Goal: Task Accomplishment & Management: Manage account settings

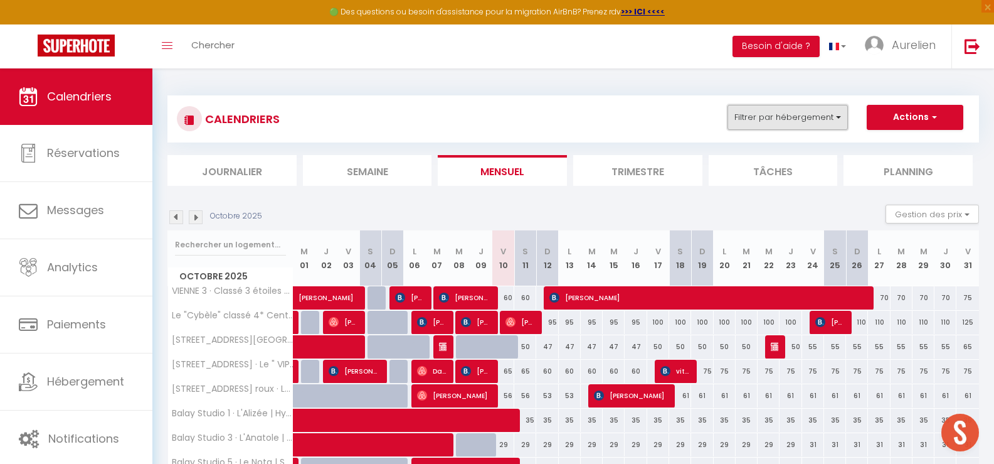
click at [816, 106] on button "Filtrer par hébergement" at bounding box center [788, 117] width 120 height 25
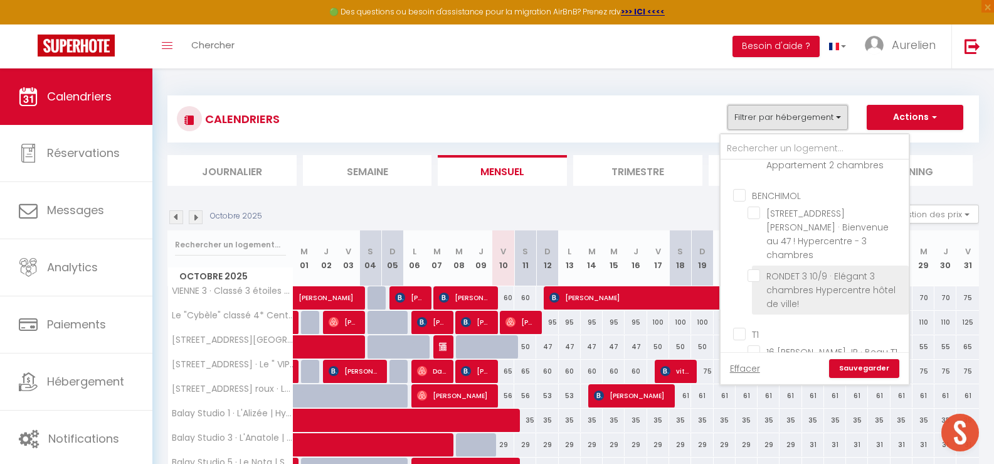
scroll to position [1192, 0]
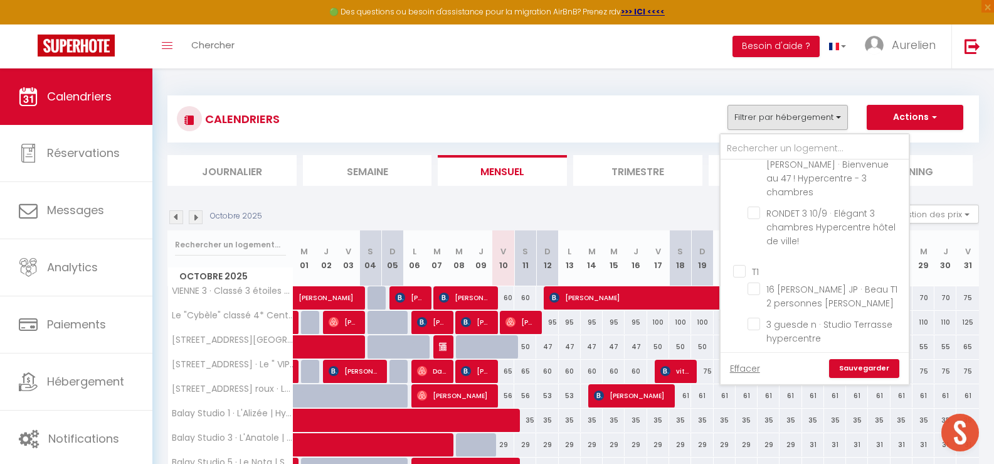
click at [740, 264] on input "T1" at bounding box center [827, 270] width 188 height 13
checkbox input "true"
checkbox input "false"
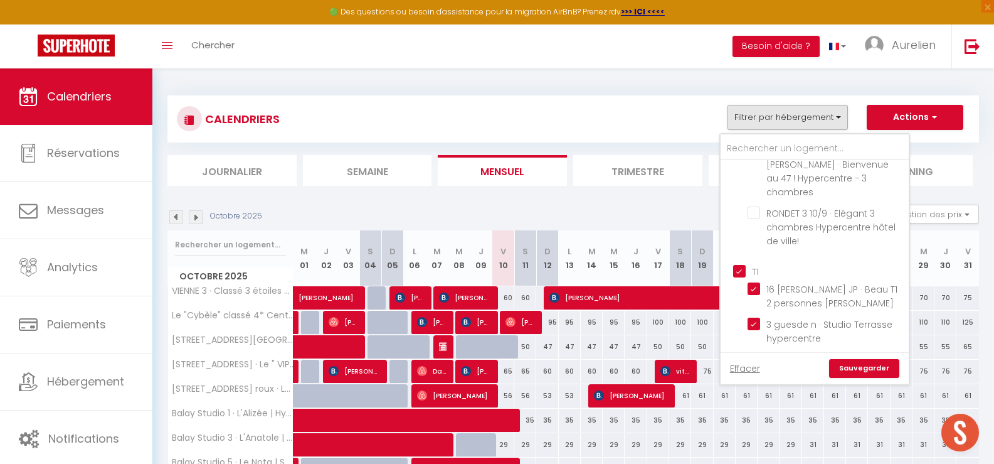
checkbox input "false"
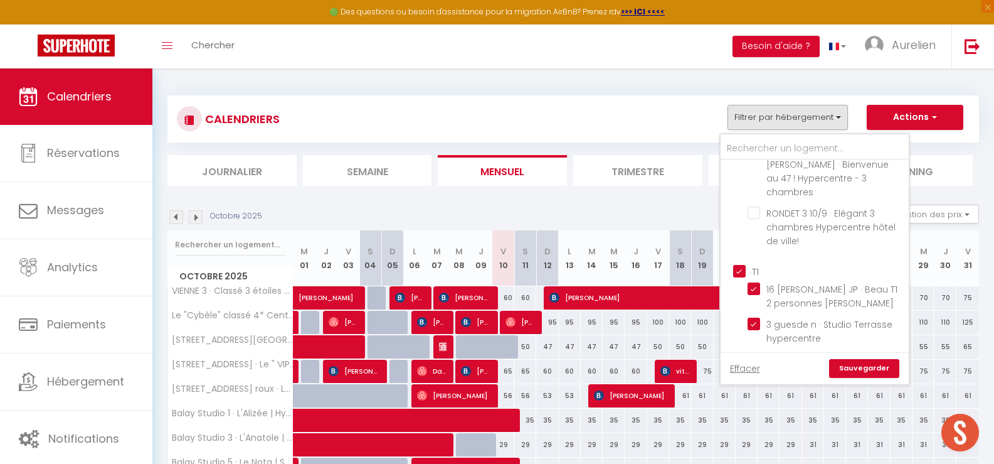
checkbox input "false"
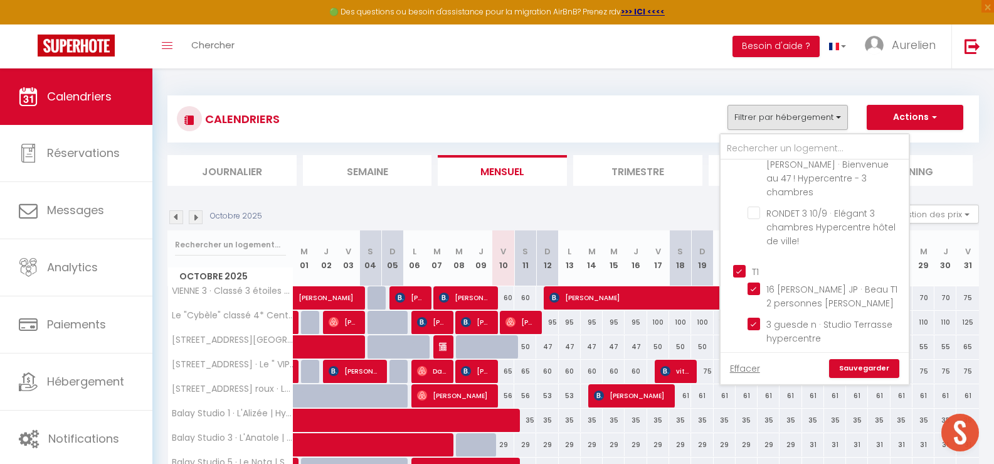
checkbox input "false"
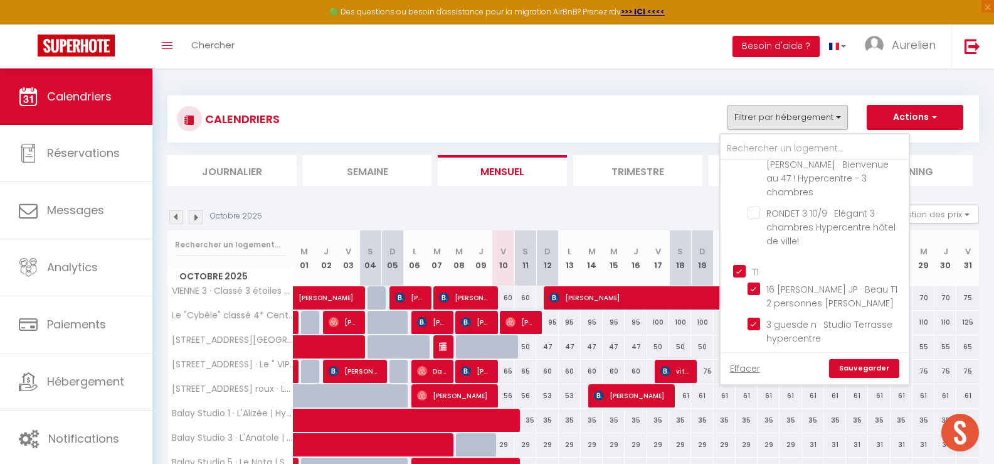
checkbox input "false"
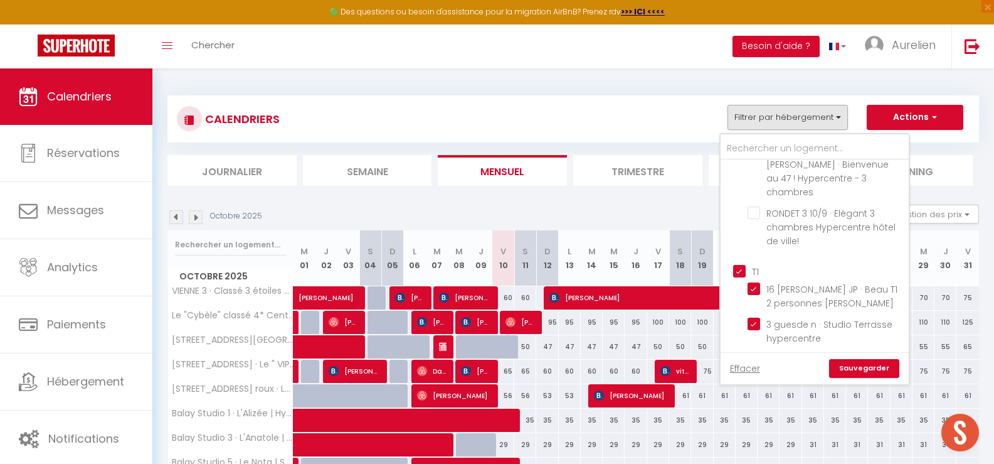
checkbox input "false"
checkbox input "true"
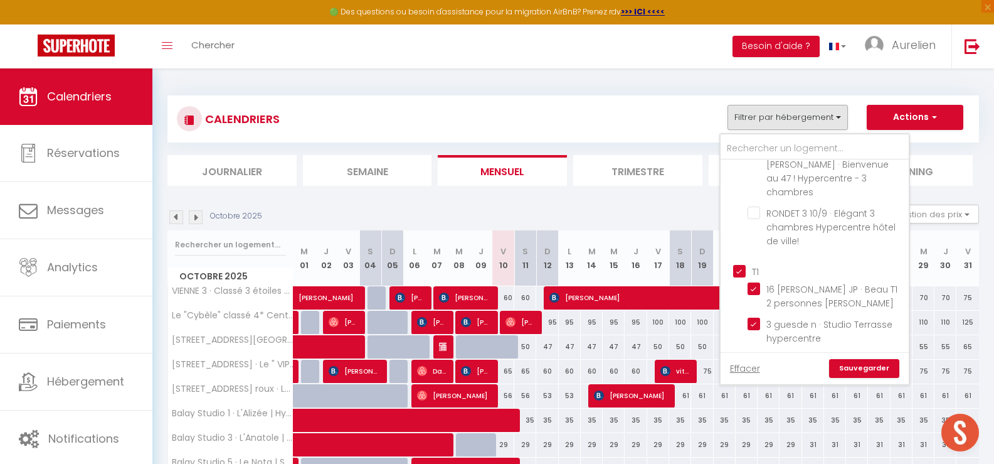
checkbox input "true"
checkbox input "false"
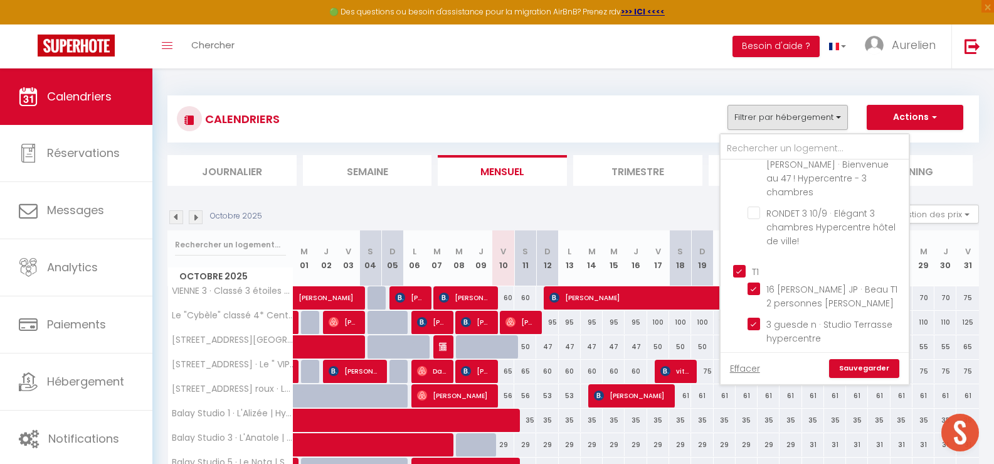
checkbox input "false"
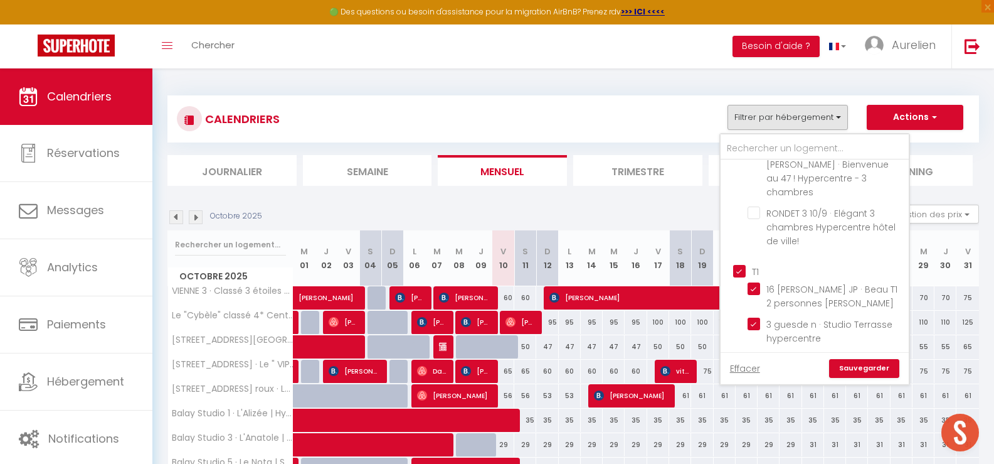
checkbox input "false"
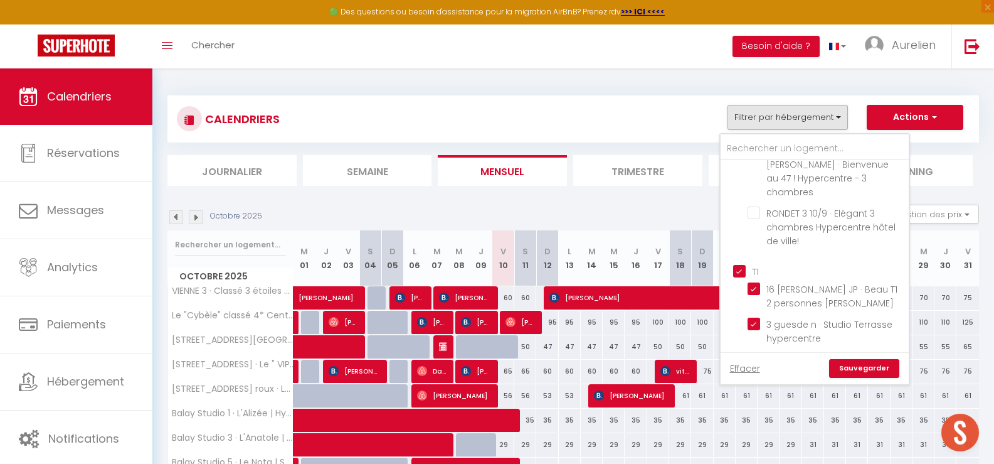
checkbox input "false"
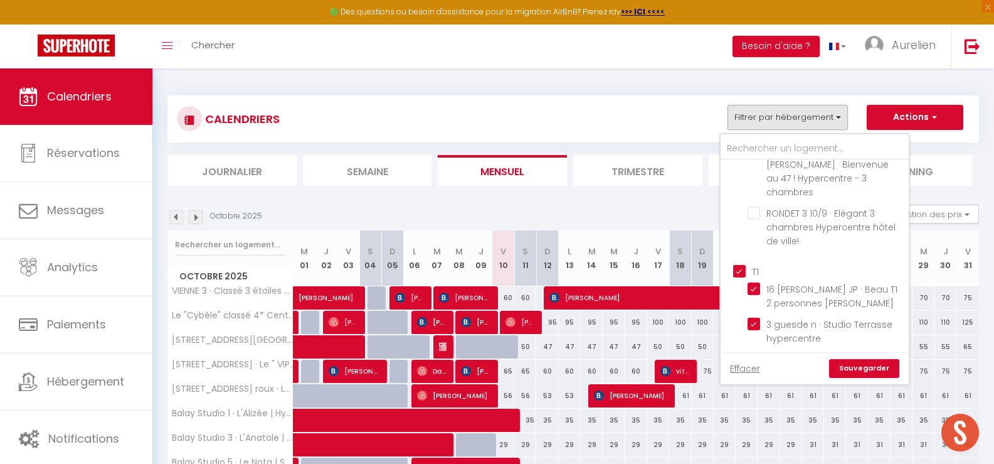
checkbox input "false"
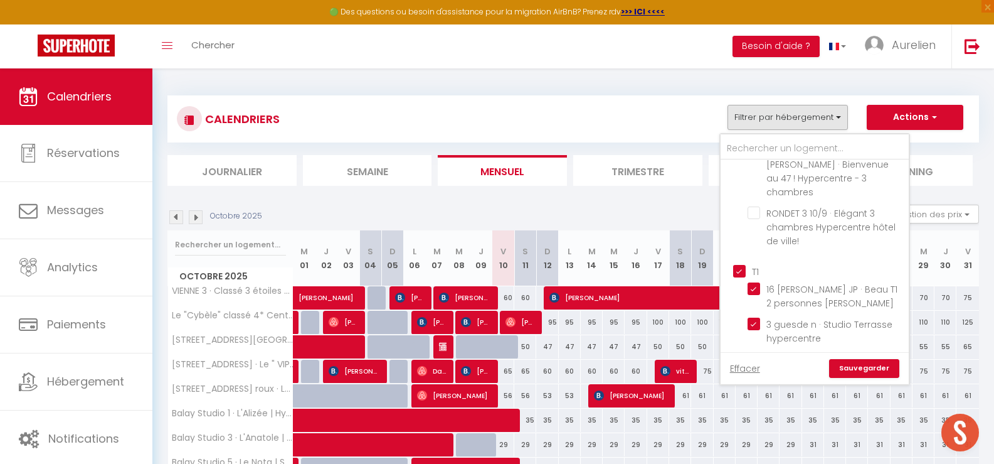
checkbox input "false"
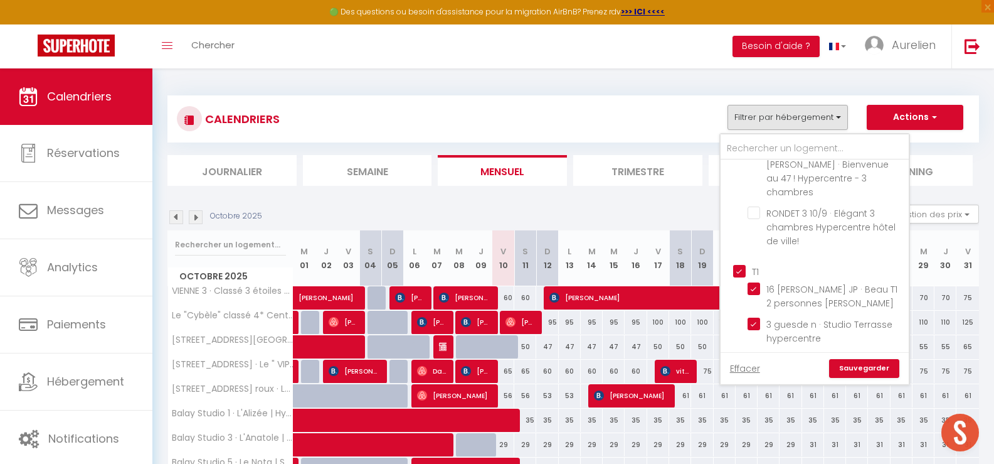
checkbox input "false"
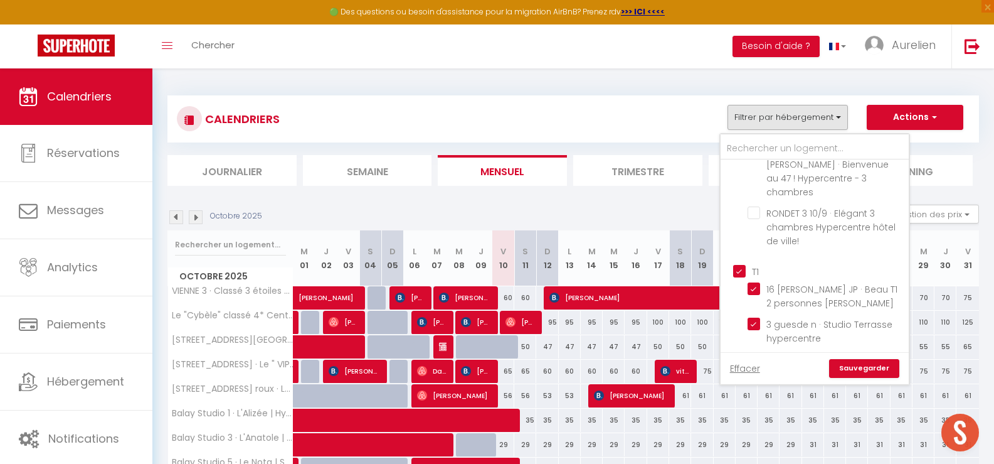
checkbox input "false"
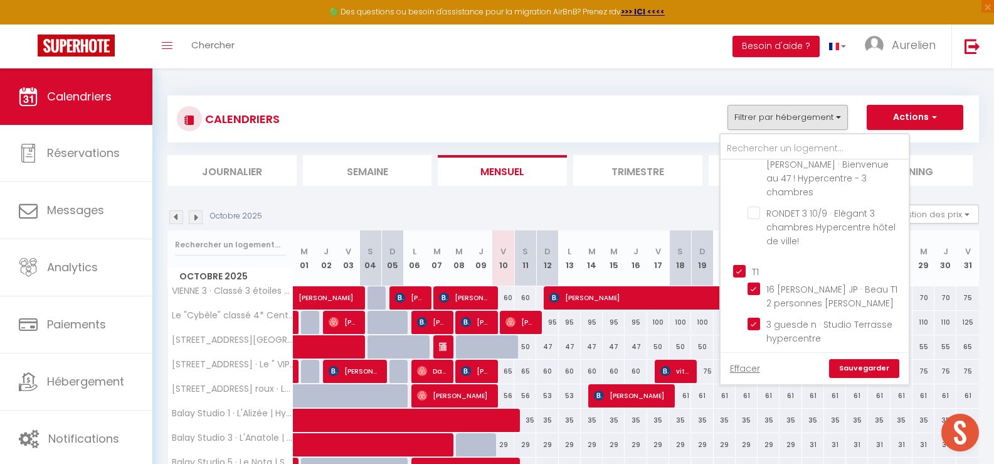
checkbox input "false"
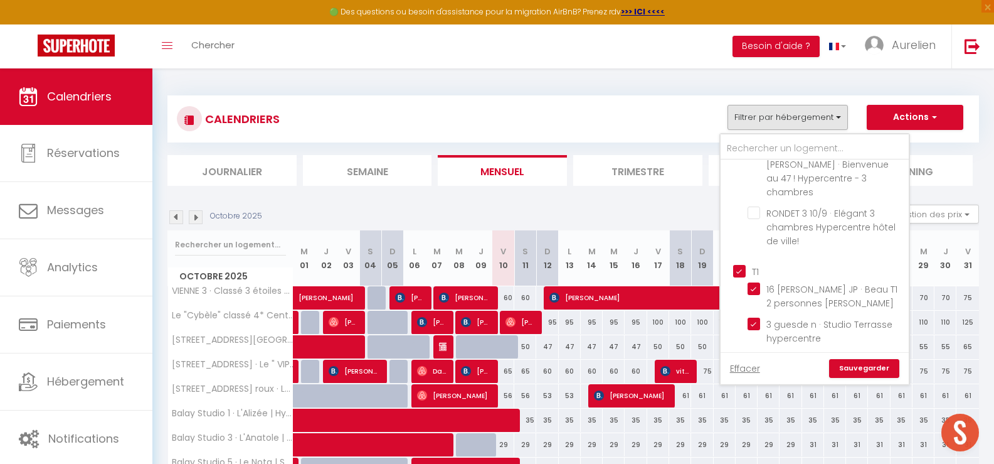
checkbox input "false"
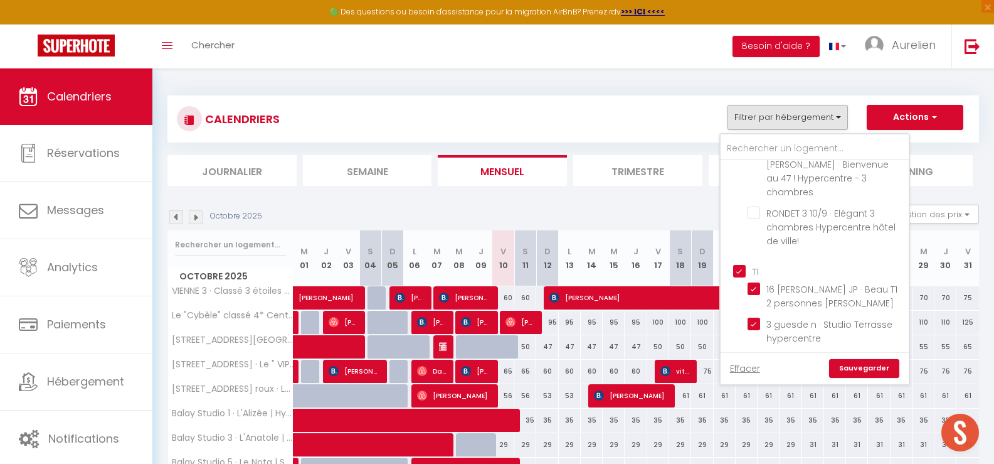
checkbox input "false"
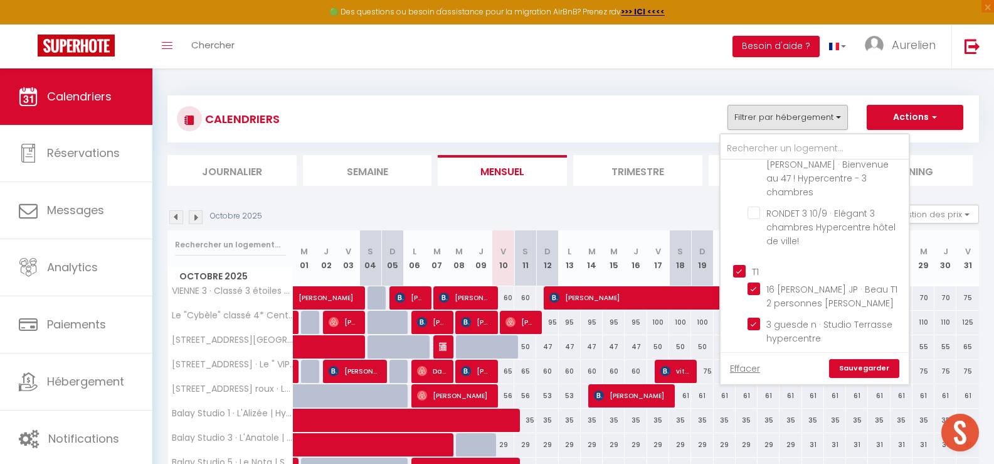
checkbox input "false"
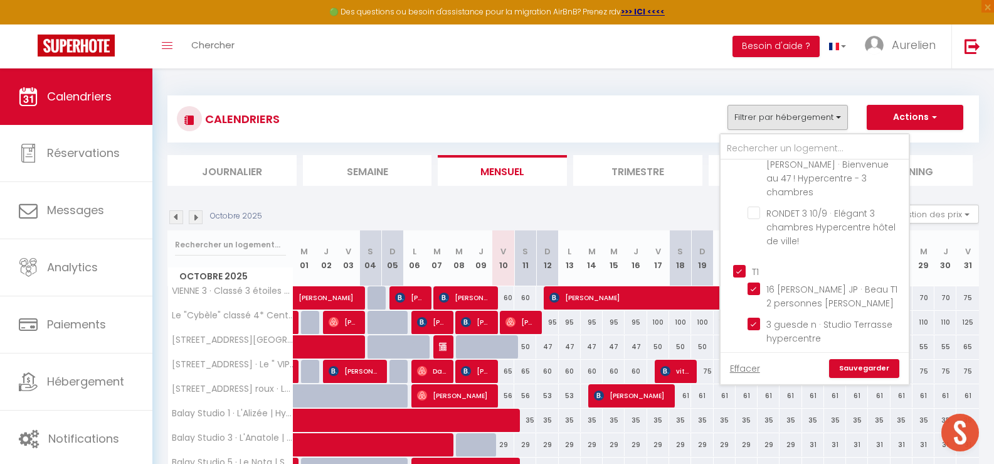
checkbox input "false"
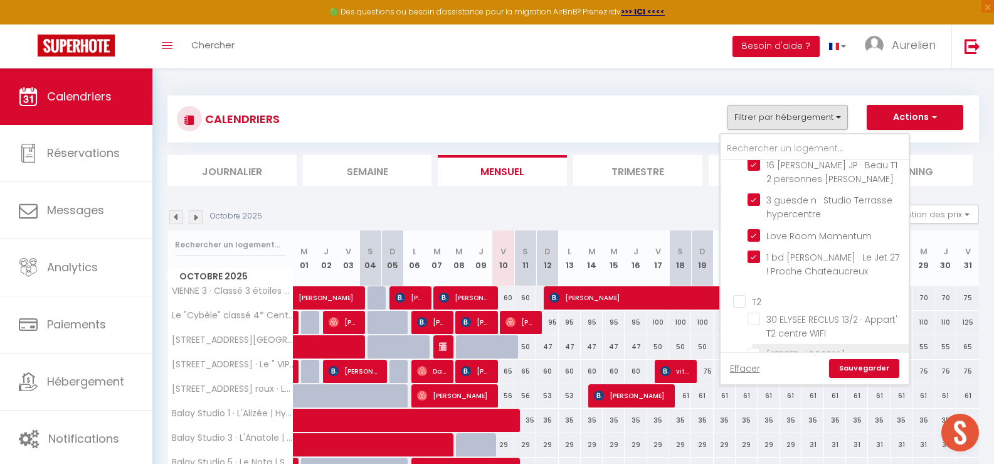
scroll to position [1318, 0]
click at [744, 293] on input "T2" at bounding box center [827, 299] width 188 height 13
checkbox input "true"
checkbox input "false"
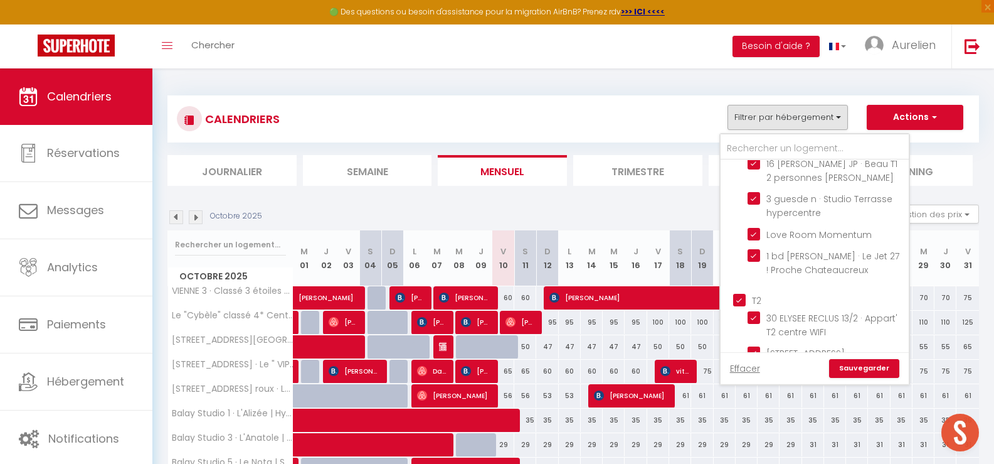
checkbox input "false"
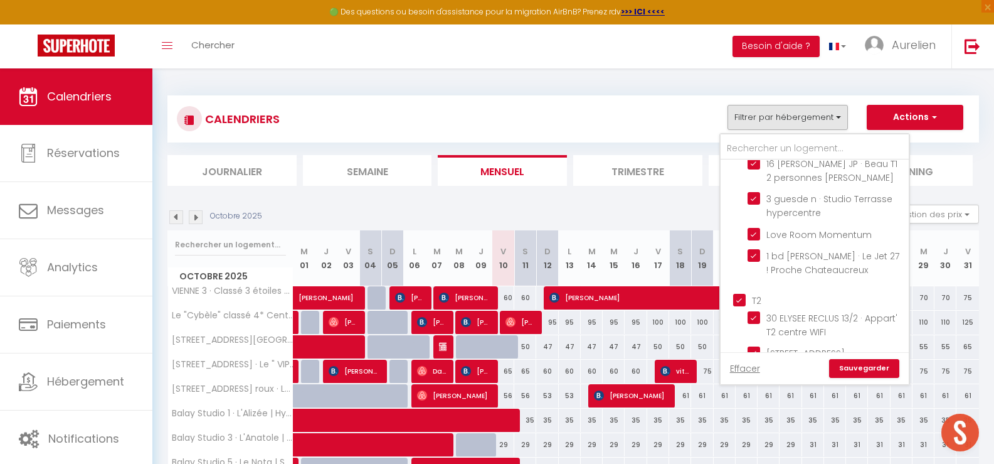
checkbox input "false"
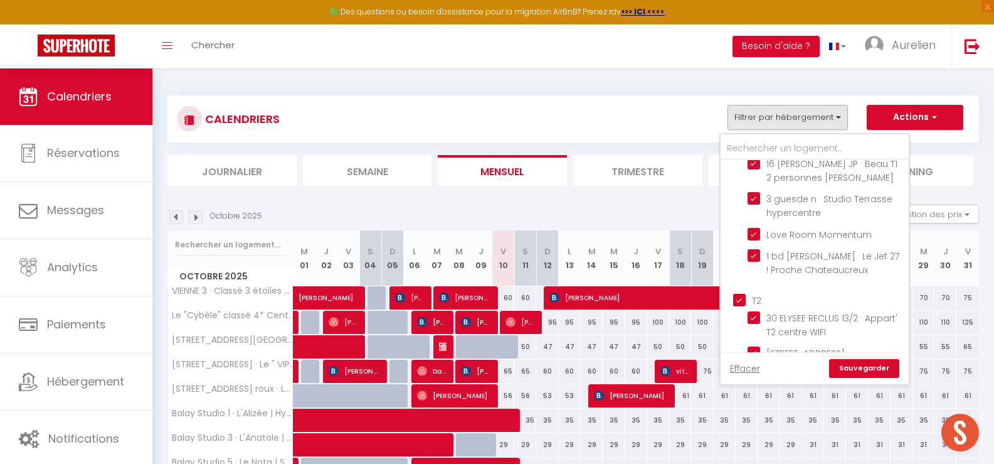
checkbox input "false"
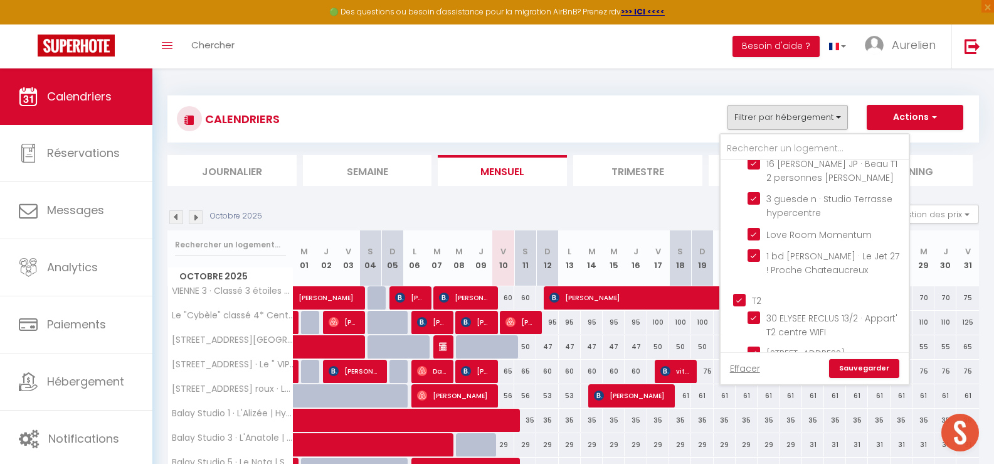
checkbox input "false"
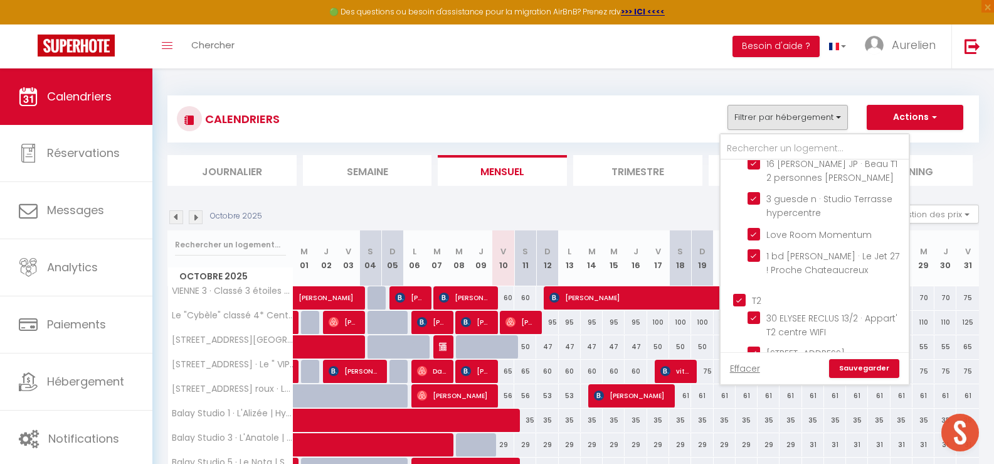
checkbox input "false"
checkbox input "true"
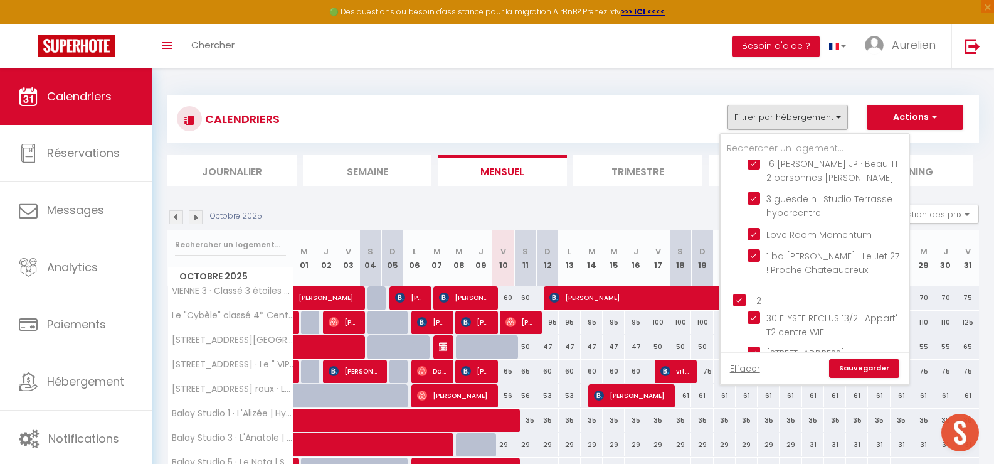
checkbox input "true"
checkbox input "false"
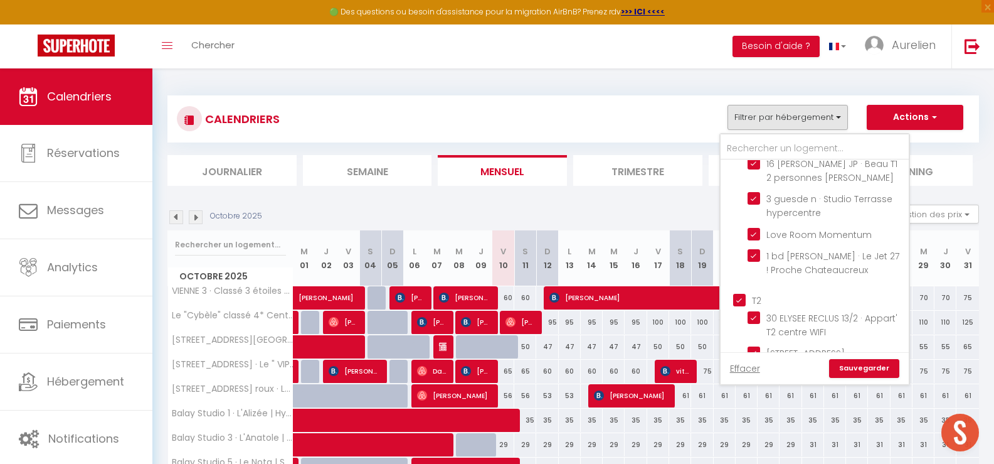
checkbox input "false"
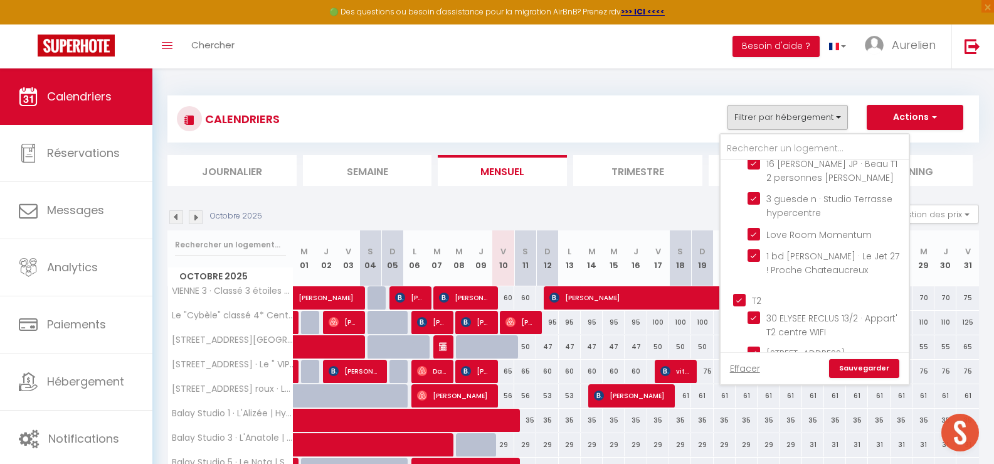
checkbox input "false"
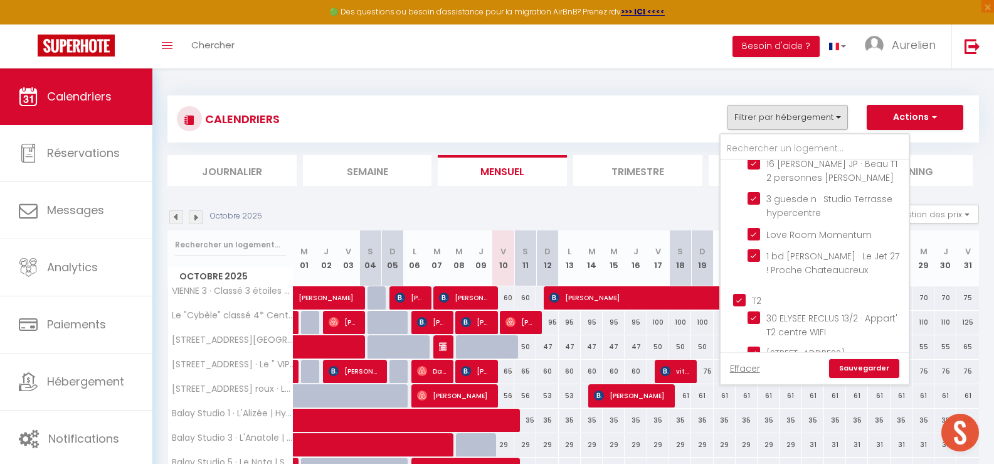
checkbox input "false"
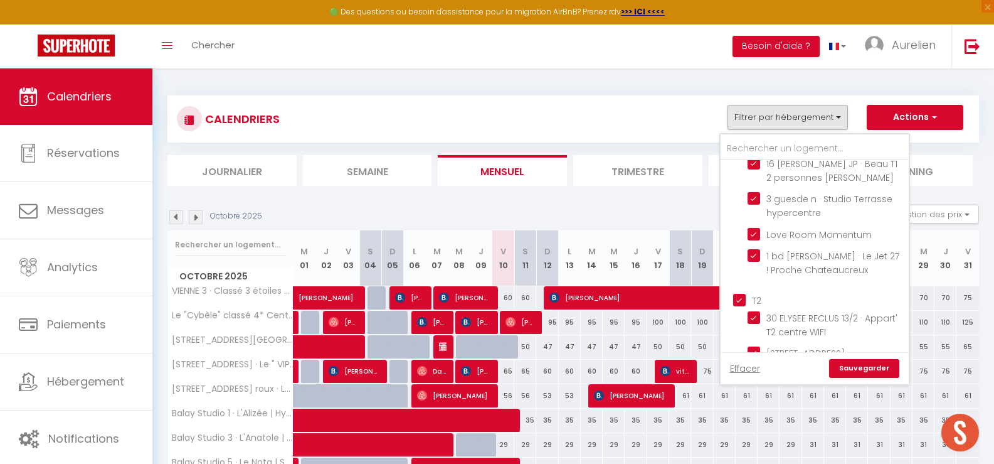
checkbox input "false"
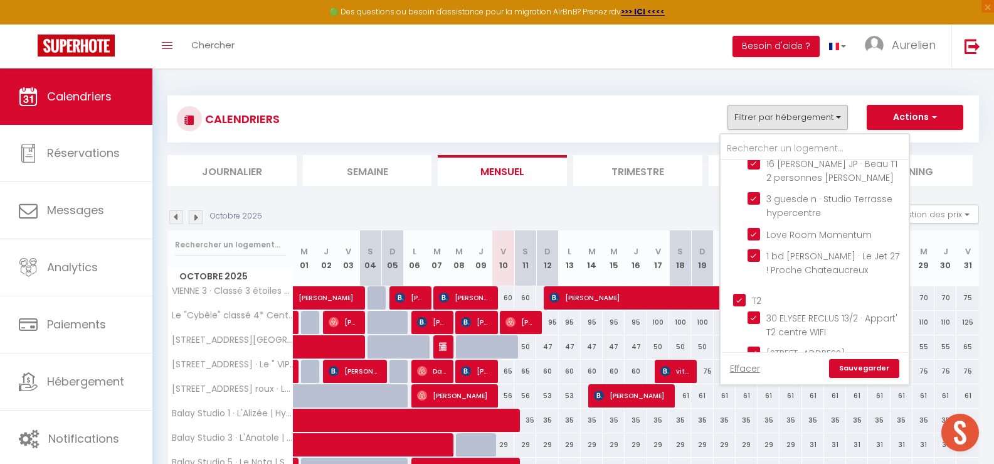
checkbox input "false"
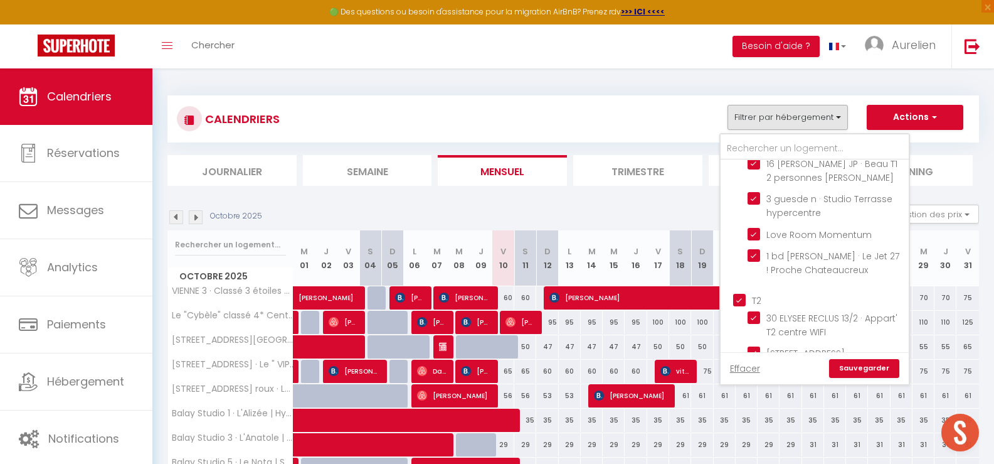
checkbox input "false"
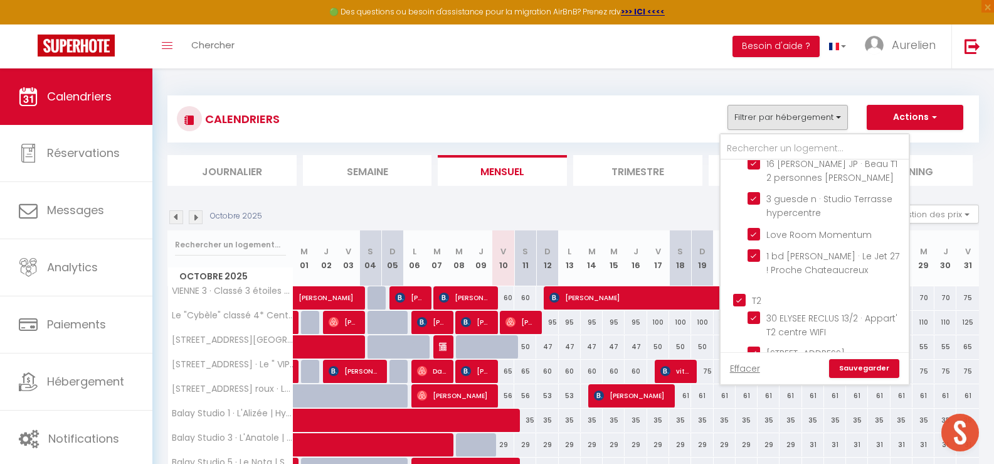
checkbox input "false"
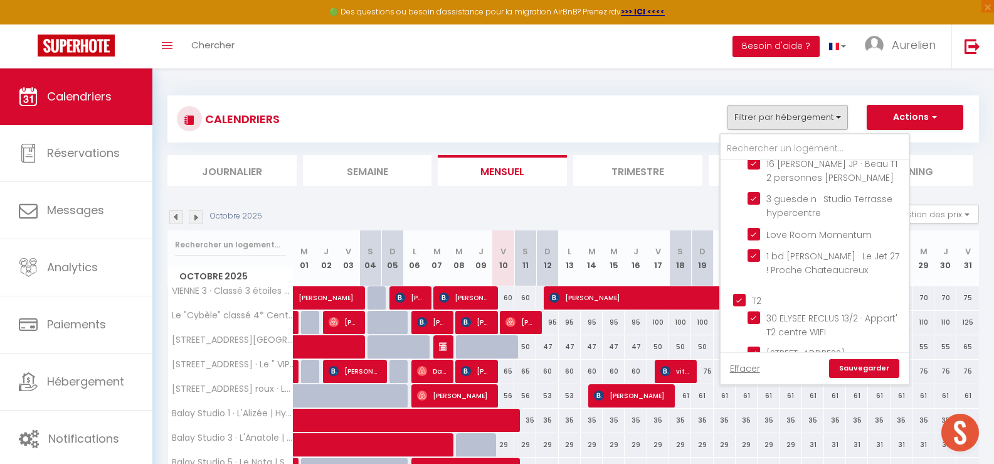
checkbox input "false"
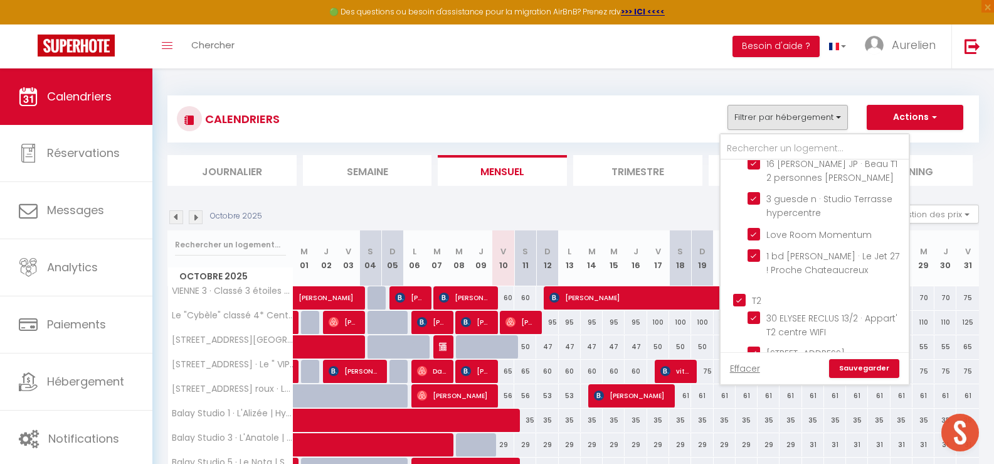
checkbox input "false"
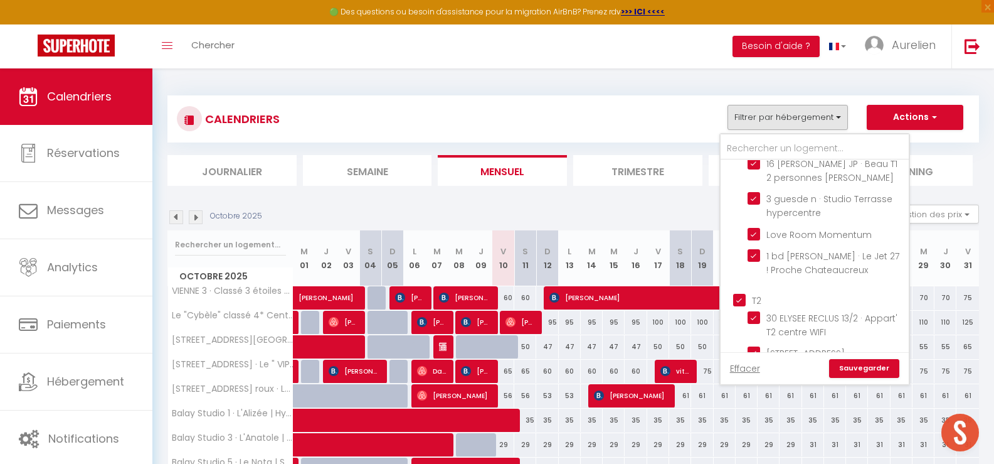
checkbox input "false"
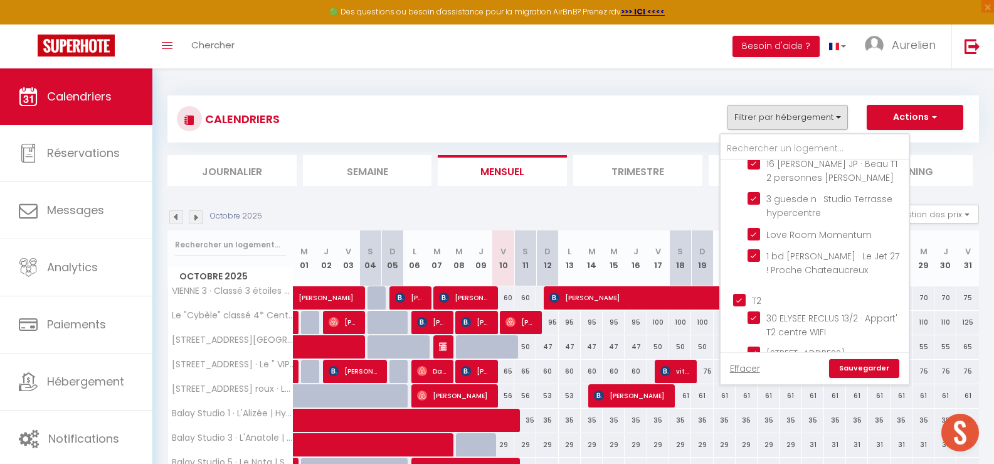
checkbox input "false"
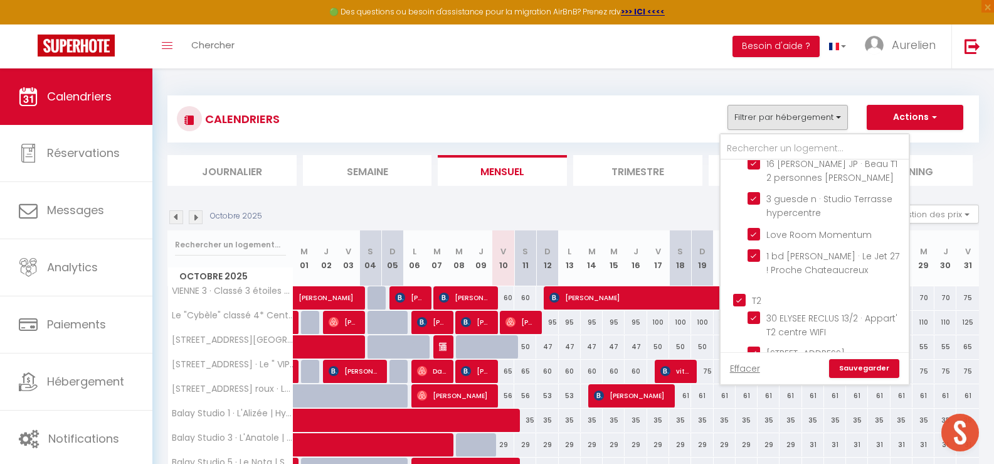
checkbox input "false"
click at [855, 365] on link "Sauvegarder" at bounding box center [864, 368] width 70 height 19
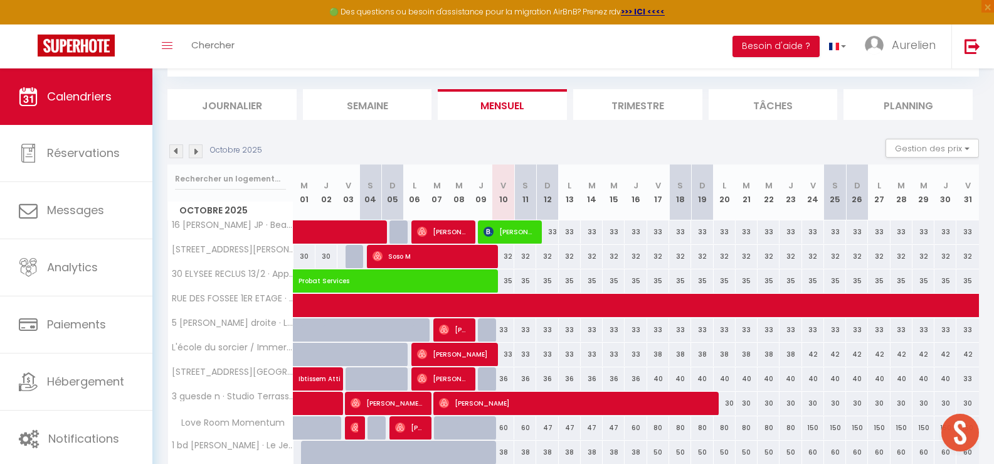
scroll to position [173, 0]
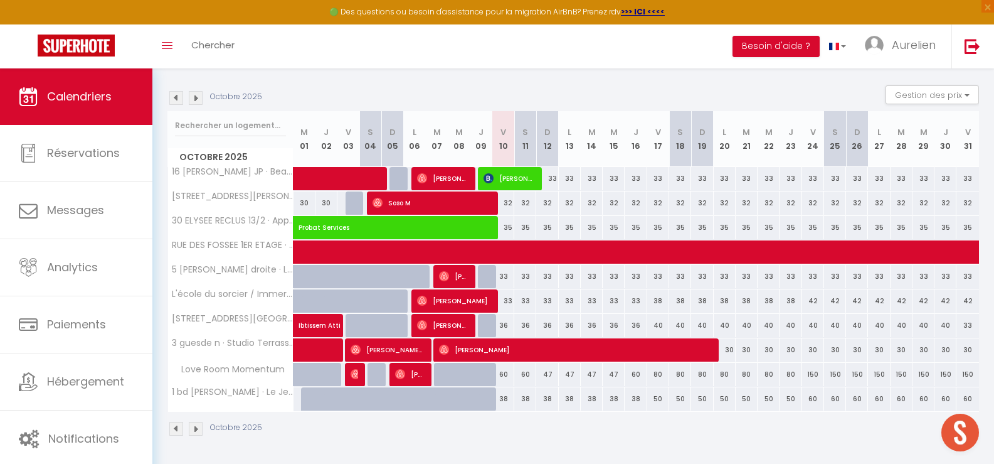
click at [504, 326] on div "36" at bounding box center [504, 325] width 22 height 23
type input "36"
type input "Ven 10 Octobre 2025"
type input "Sam 11 Octobre 2025"
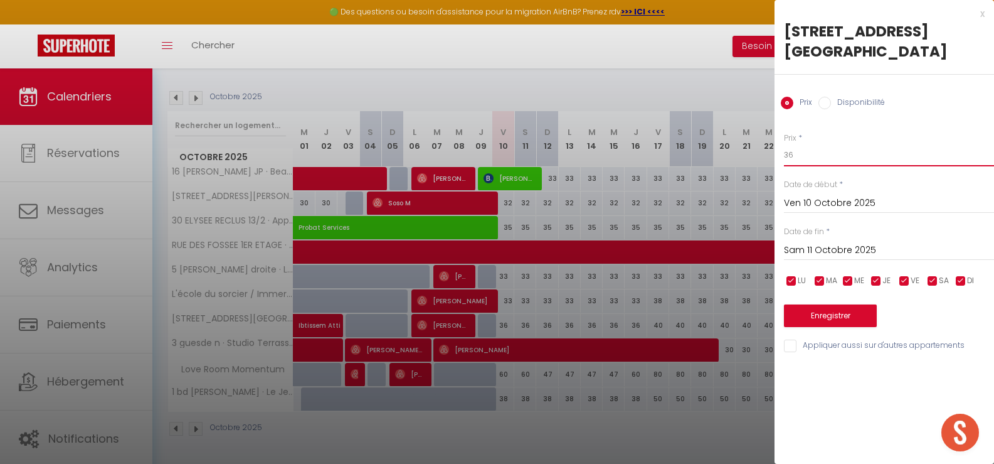
drag, startPoint x: 796, startPoint y: 152, endPoint x: 773, endPoint y: 151, distance: 23.2
click at [773, 151] on body "🟢 Des questions ou besoin d'assistance pour la migration AirBnB? Prenez rdv >>>…" at bounding box center [497, 180] width 994 height 568
drag, startPoint x: 794, startPoint y: 158, endPoint x: 787, endPoint y: 156, distance: 7.3
click at [787, 156] on input "33" at bounding box center [889, 155] width 210 height 23
type input "31"
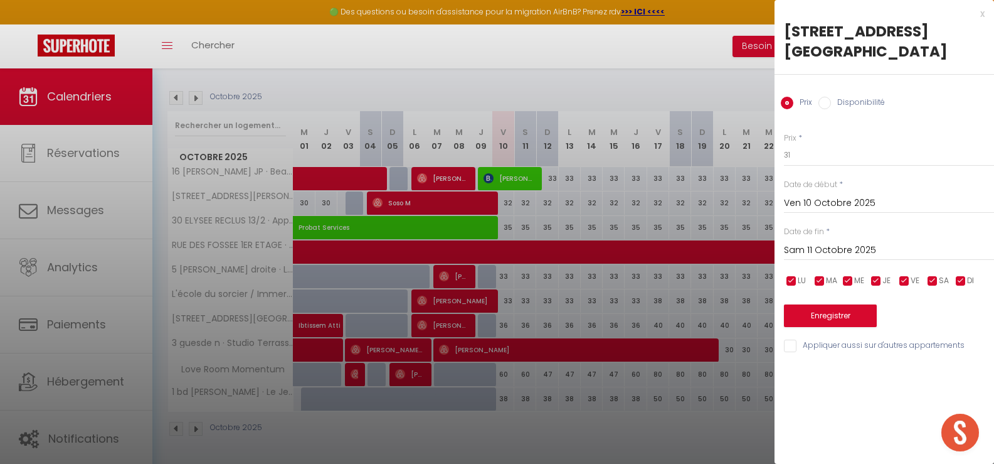
click at [826, 254] on input "Sam 11 Octobre 2025" at bounding box center [889, 250] width 210 height 16
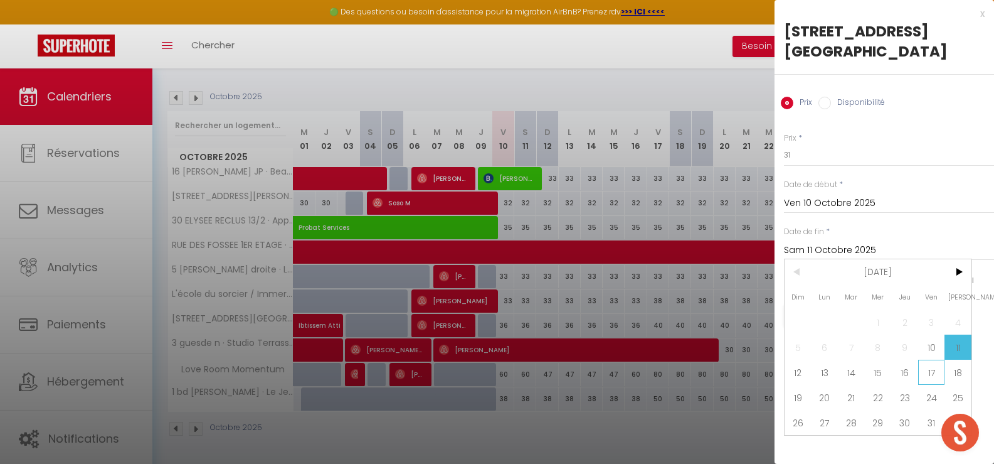
click at [929, 373] on span "17" at bounding box center [932, 372] width 27 height 25
type input "Ven 17 Octobre 2025"
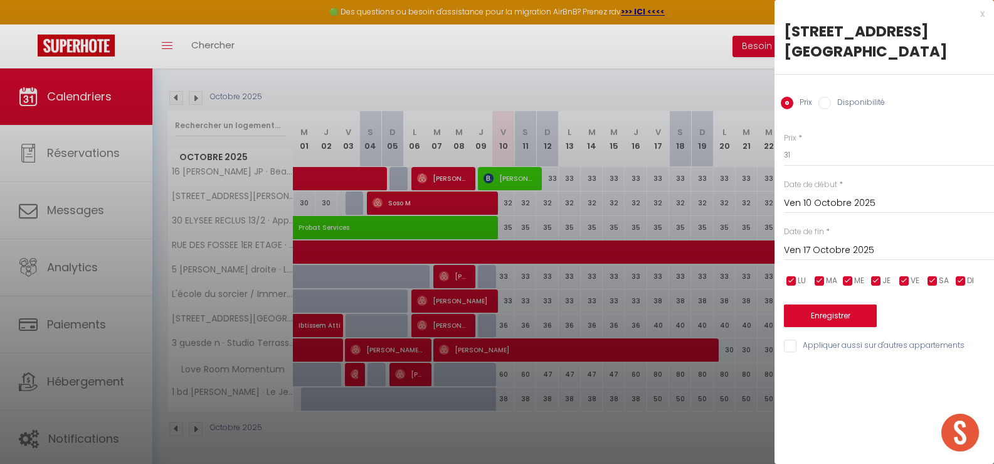
click at [868, 329] on div "Prix * 31 Statut * Disponible Indisponible Date de début * [DATE] < [DATE] > Di…" at bounding box center [885, 235] width 220 height 237
click at [857, 317] on button "Enregistrer" at bounding box center [830, 315] width 93 height 23
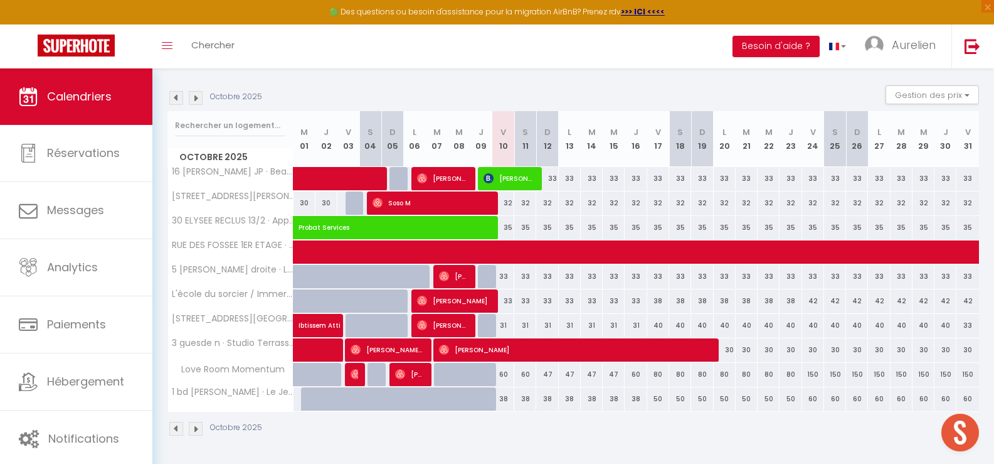
click at [525, 299] on div "33" at bounding box center [526, 300] width 22 height 23
type input "33"
type input "Sam 11 Octobre 2025"
type input "Dim 12 Octobre 2025"
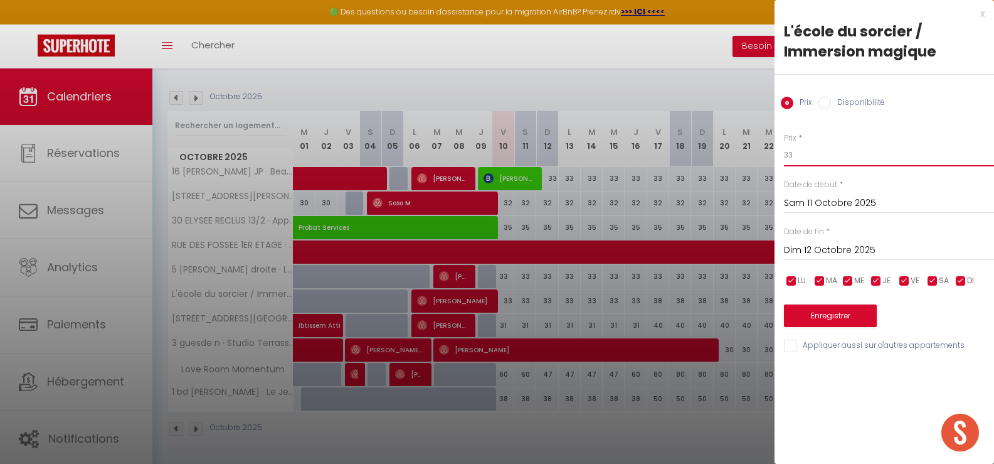
drag, startPoint x: 811, startPoint y: 156, endPoint x: 772, endPoint y: 156, distance: 38.9
click at [772, 156] on body "🟢 Des questions ou besoin d'assistance pour la migration AirBnB? Prenez rdv >>>…" at bounding box center [497, 180] width 994 height 568
click at [570, 404] on div at bounding box center [497, 232] width 994 height 464
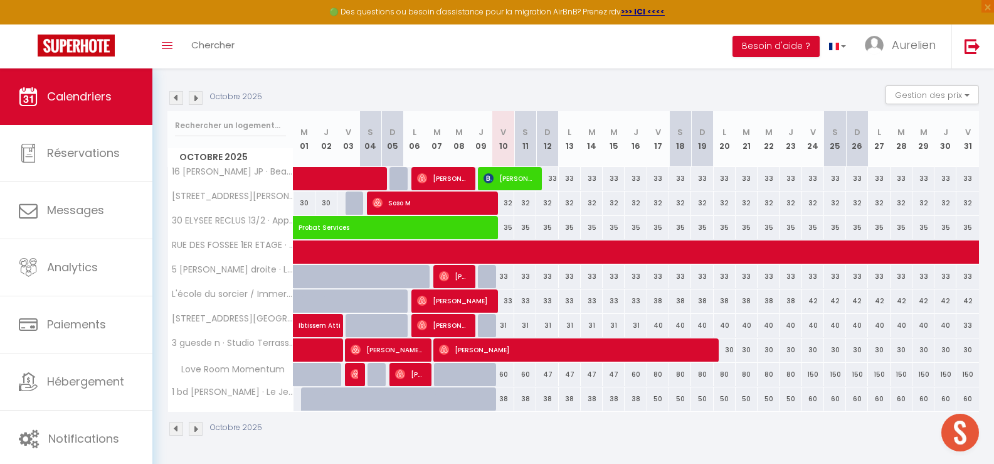
click at [508, 375] on div "60" at bounding box center [504, 374] width 22 height 23
type input "60"
type input "Ven 10 Octobre 2025"
type input "Sam 11 Octobre 2025"
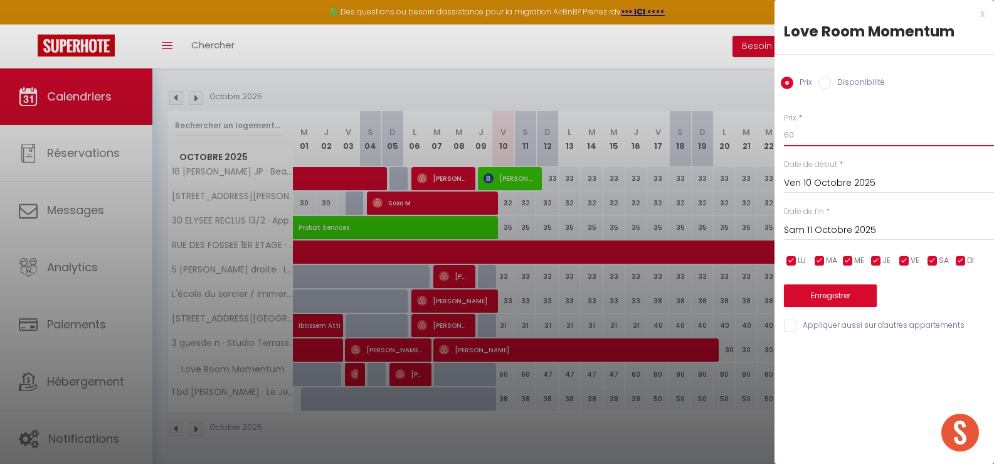
drag, startPoint x: 785, startPoint y: 132, endPoint x: 755, endPoint y: 134, distance: 29.5
click at [755, 132] on body "🟢 Des questions ou besoin d'assistance pour la migration AirBnB? Prenez rdv >>>…" at bounding box center [497, 180] width 994 height 568
type input "55"
click at [860, 222] on input "Sam 11 Octobre 2025" at bounding box center [889, 230] width 210 height 16
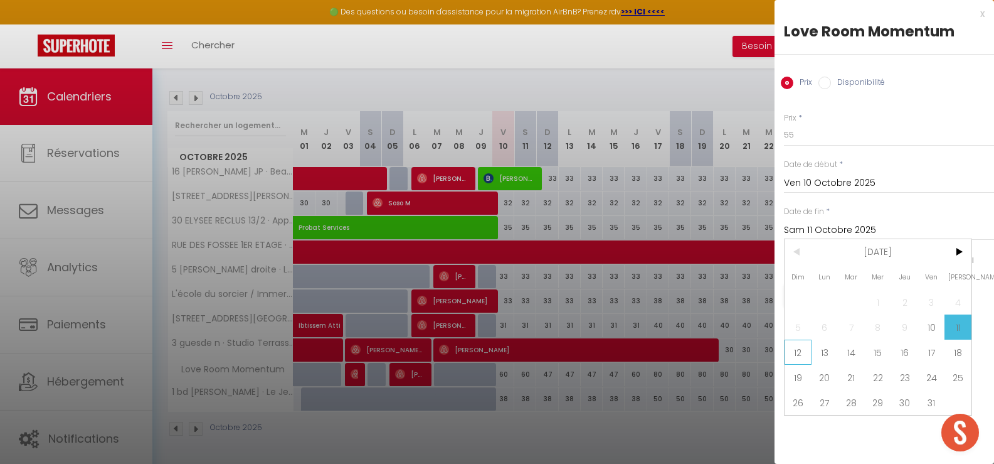
click at [795, 350] on span "12" at bounding box center [798, 351] width 27 height 25
type input "Dim 12 Octobre 2025"
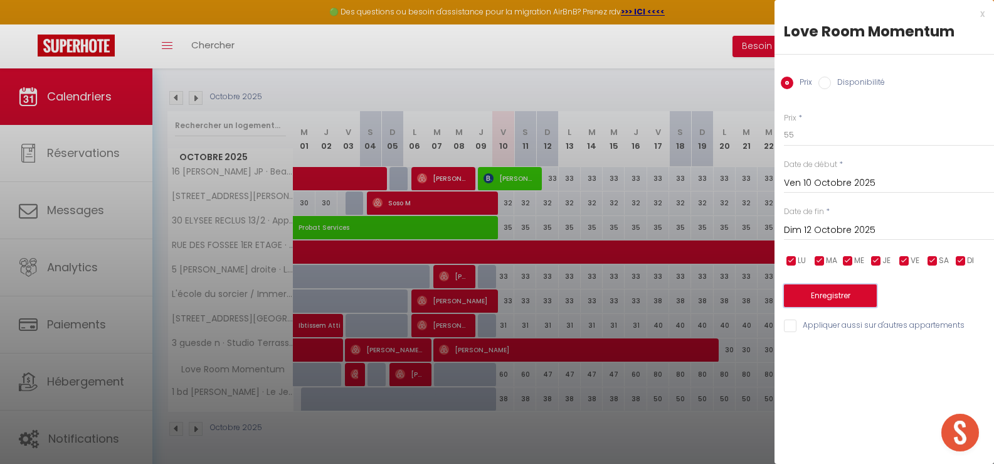
click at [828, 302] on button "Enregistrer" at bounding box center [830, 295] width 93 height 23
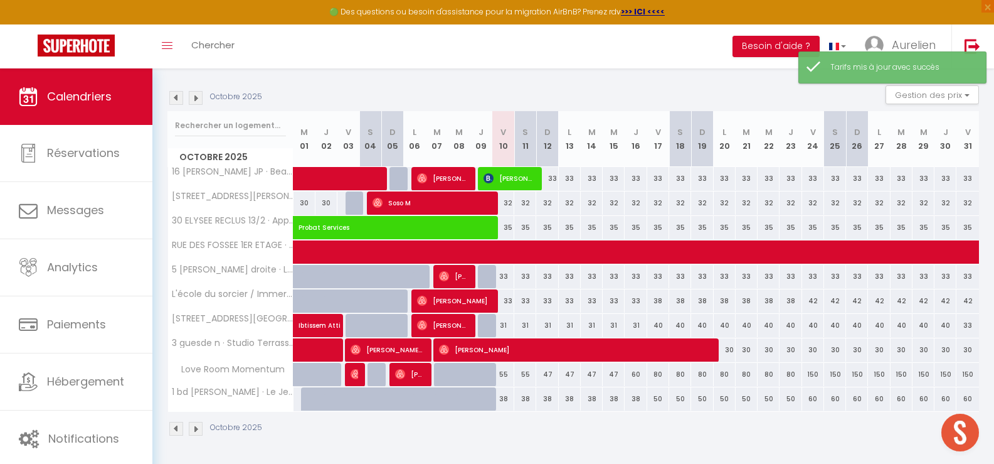
click at [506, 401] on div "38" at bounding box center [504, 398] width 22 height 23
type input "38"
type input "Ven 10 Octobre 2025"
type input "Sam 11 Octobre 2025"
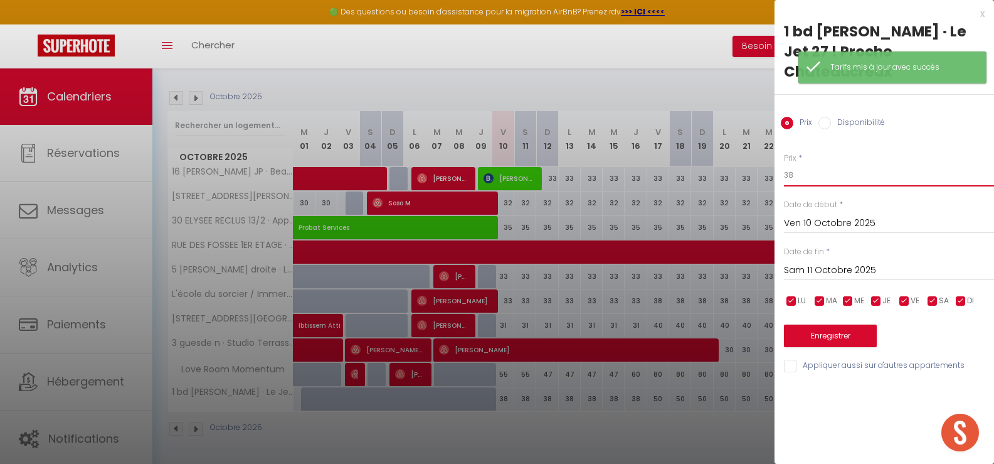
click at [791, 164] on input "38" at bounding box center [889, 175] width 210 height 23
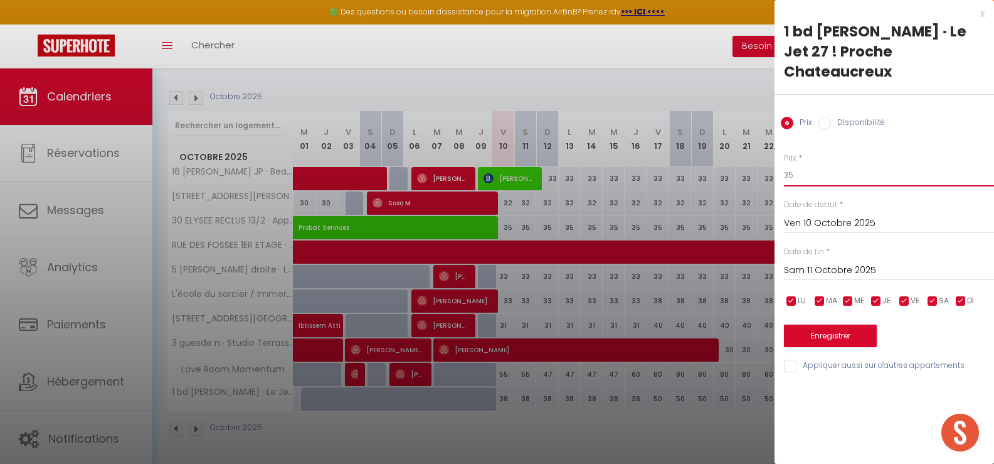
type input "35"
click at [824, 262] on input "Sam 11 Octobre 2025" at bounding box center [889, 270] width 210 height 16
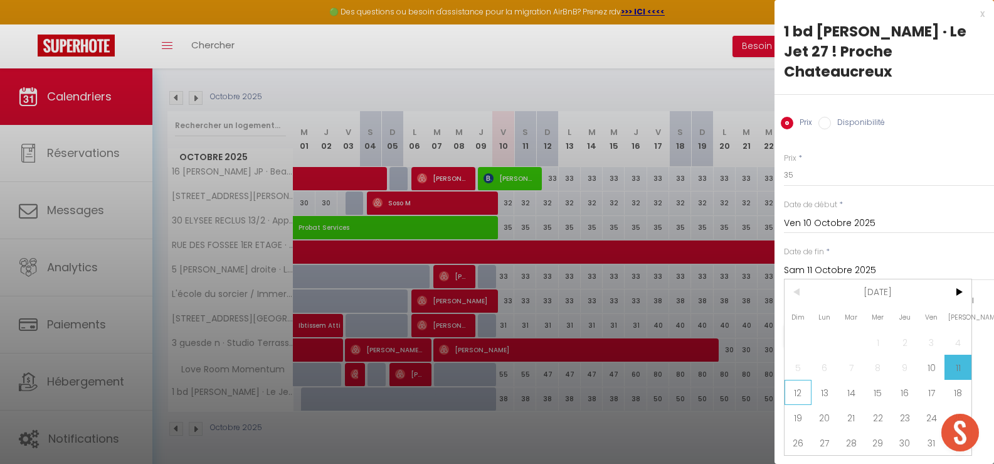
click at [808, 380] on span "12" at bounding box center [798, 392] width 27 height 25
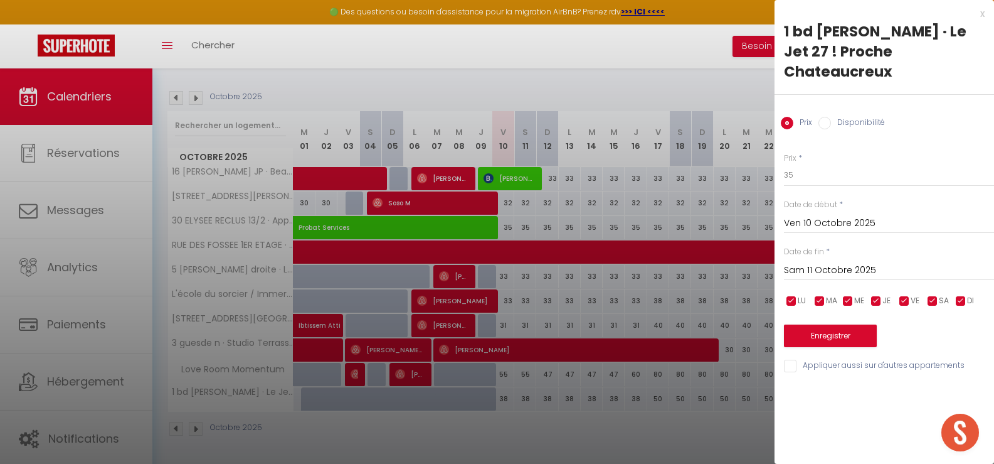
type input "Dim 12 Octobre 2025"
click at [823, 324] on button "Enregistrer" at bounding box center [830, 335] width 93 height 23
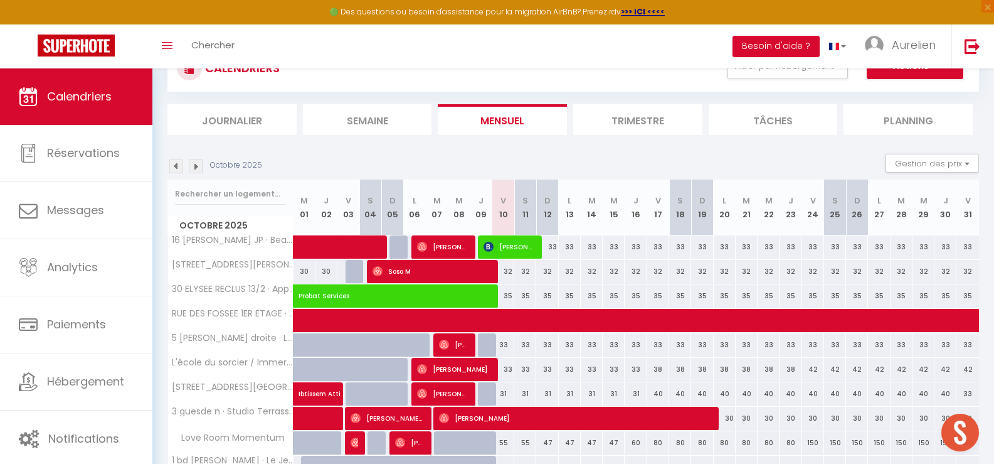
scroll to position [0, 0]
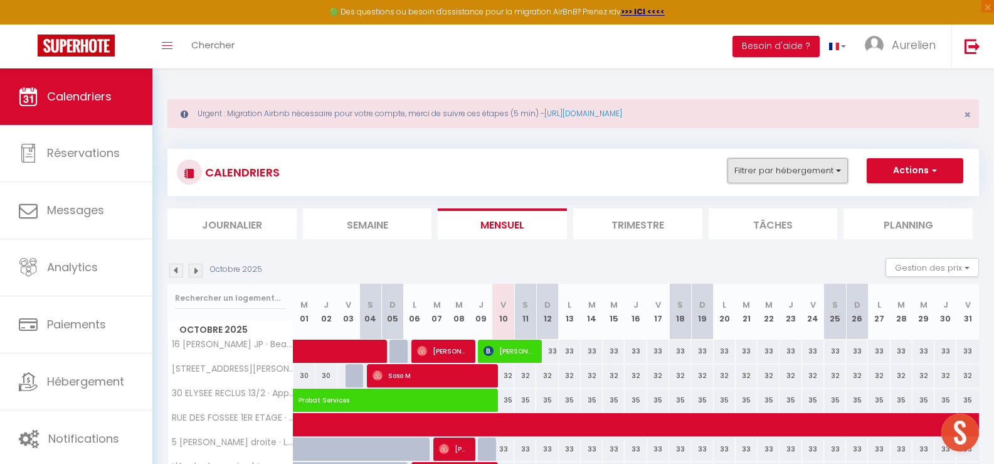
click at [787, 174] on button "Filtrer par hébergement" at bounding box center [788, 170] width 120 height 25
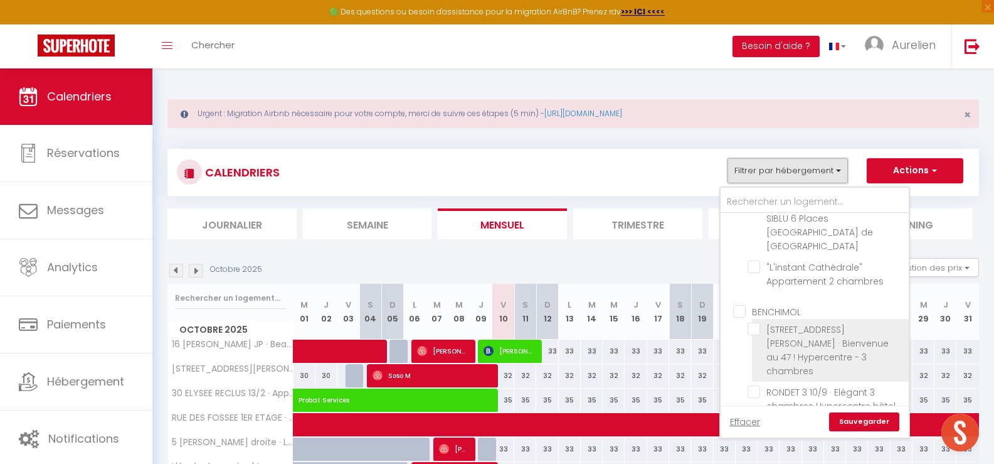
scroll to position [1129, 0]
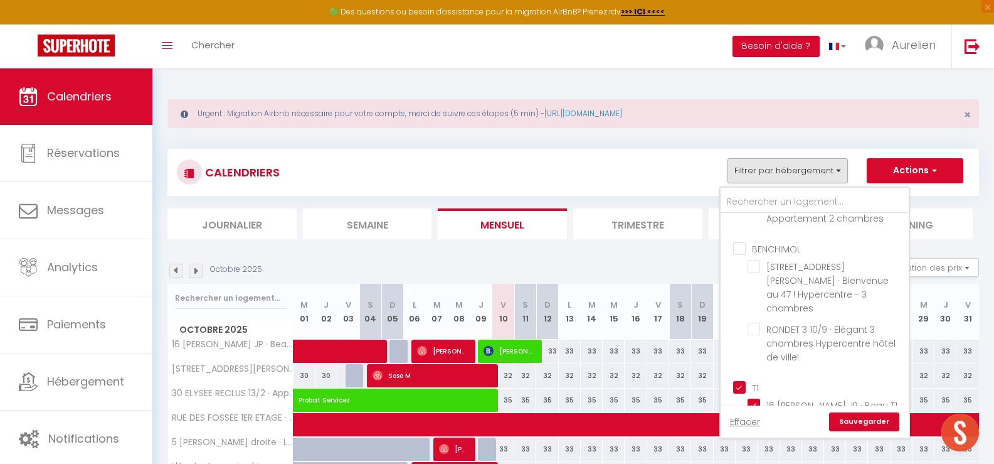
click at [742, 380] on input "T1" at bounding box center [827, 386] width 188 height 13
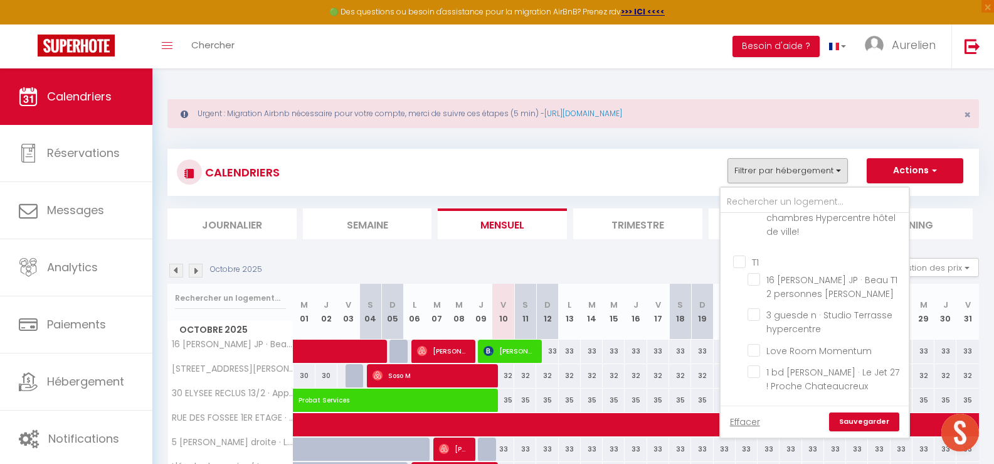
scroll to position [1318, 0]
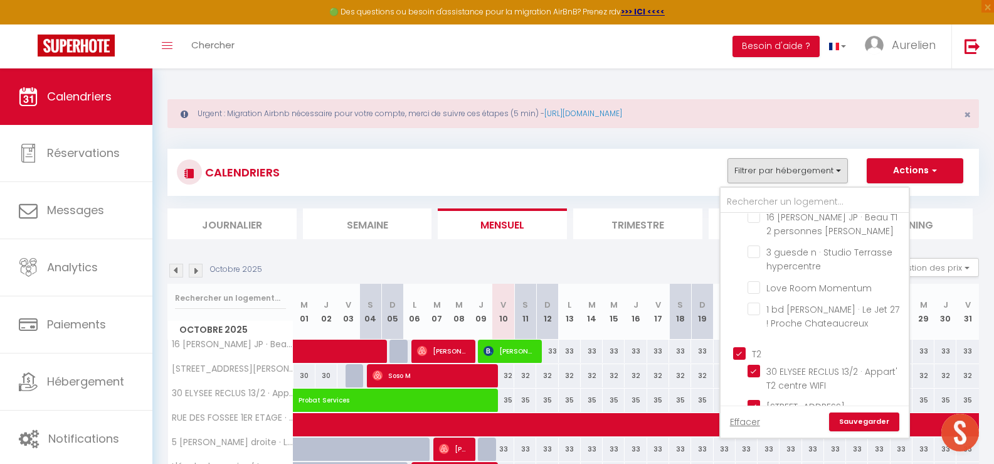
click at [740, 346] on input "T2" at bounding box center [827, 352] width 188 height 13
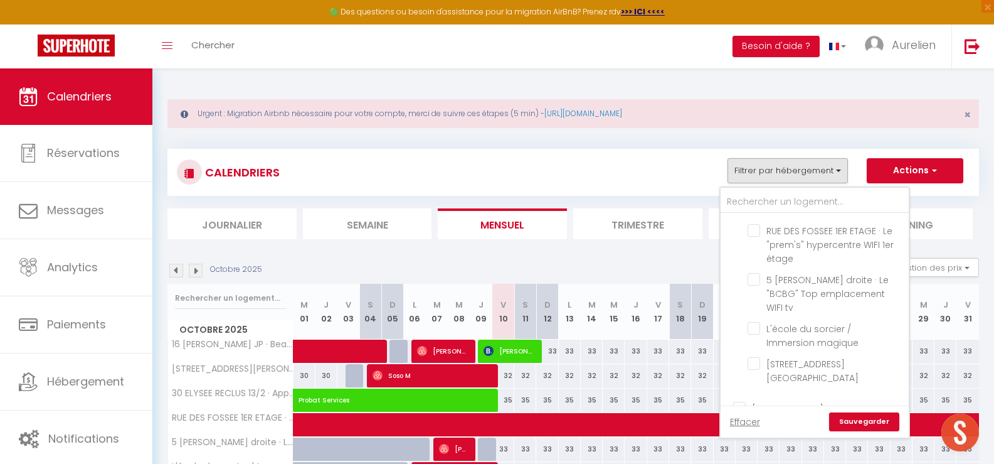
scroll to position [1569, 0]
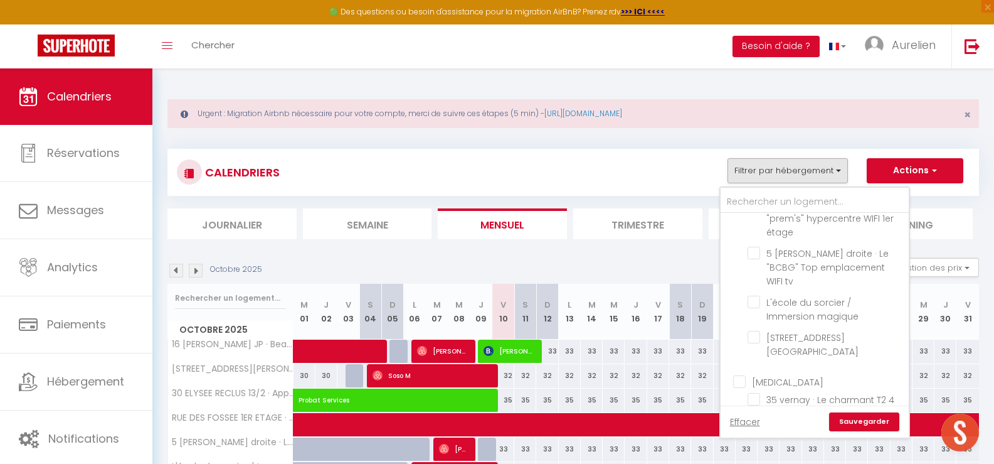
click at [743, 375] on input "[MEDICAL_DATA]" at bounding box center [827, 381] width 188 height 13
click at [882, 415] on link "Sauvegarder" at bounding box center [864, 421] width 70 height 19
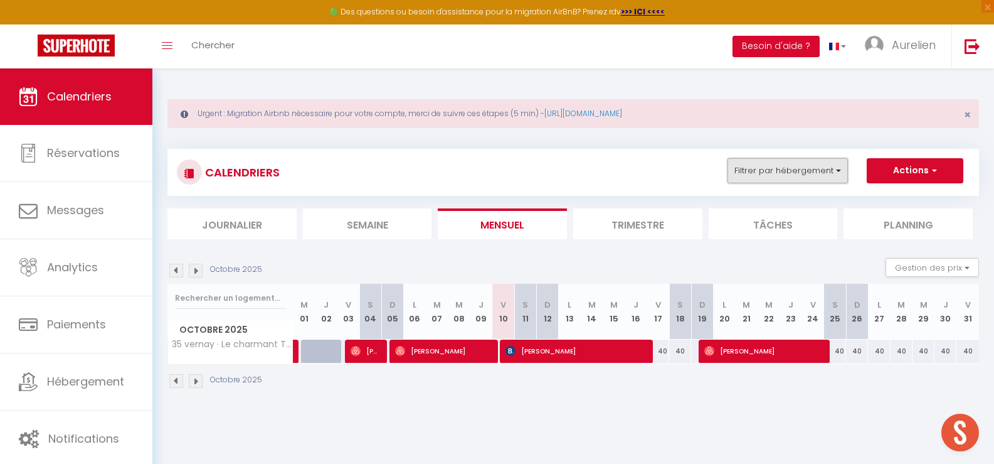
click at [802, 171] on button "Filtrer par hébergement" at bounding box center [788, 170] width 120 height 25
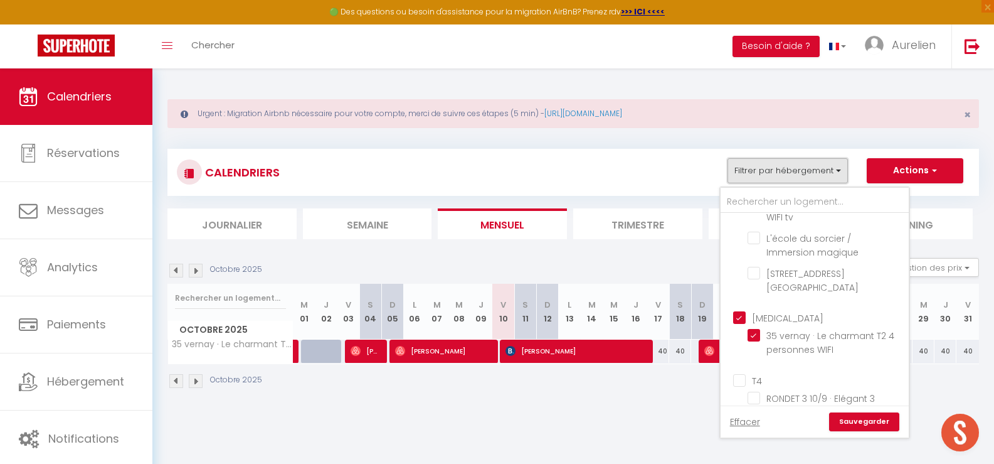
scroll to position [1631, 0]
click at [740, 312] on input "[MEDICAL_DATA]" at bounding box center [827, 318] width 188 height 13
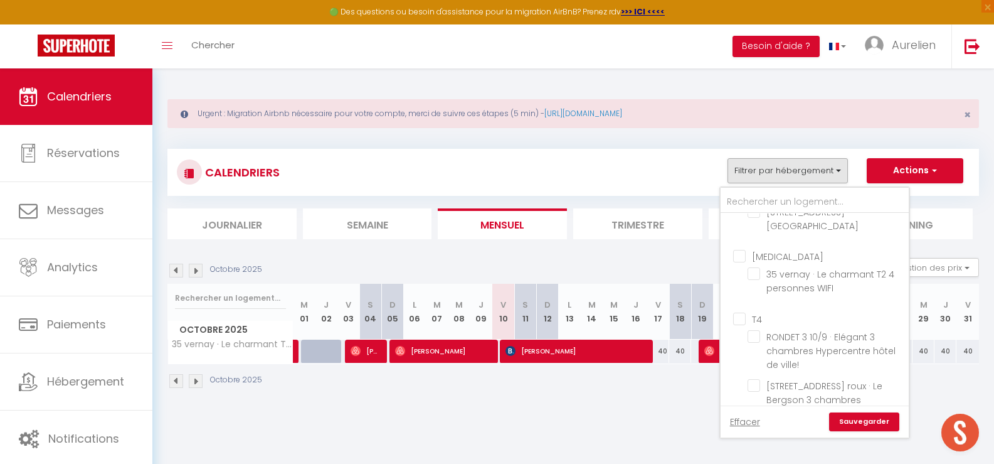
scroll to position [1757, 0]
click at [752, 428] on input "[STREET_ADDRESS] · Le "Triangle" 6 personnes Wifi Chromecast" at bounding box center [826, 434] width 157 height 13
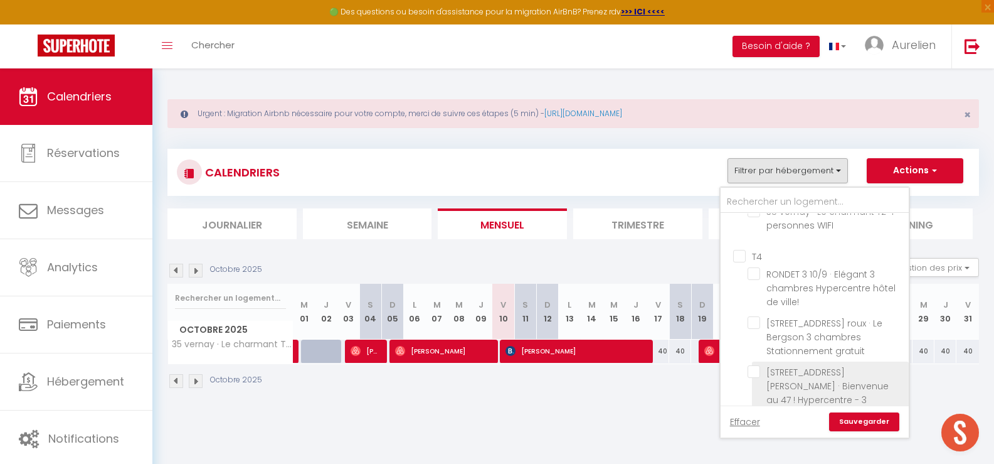
click at [753, 365] on input "[STREET_ADDRESS][PERSON_NAME] · Bienvenue au 47 ! Hypercentre - 3 chambres" at bounding box center [826, 371] width 157 height 13
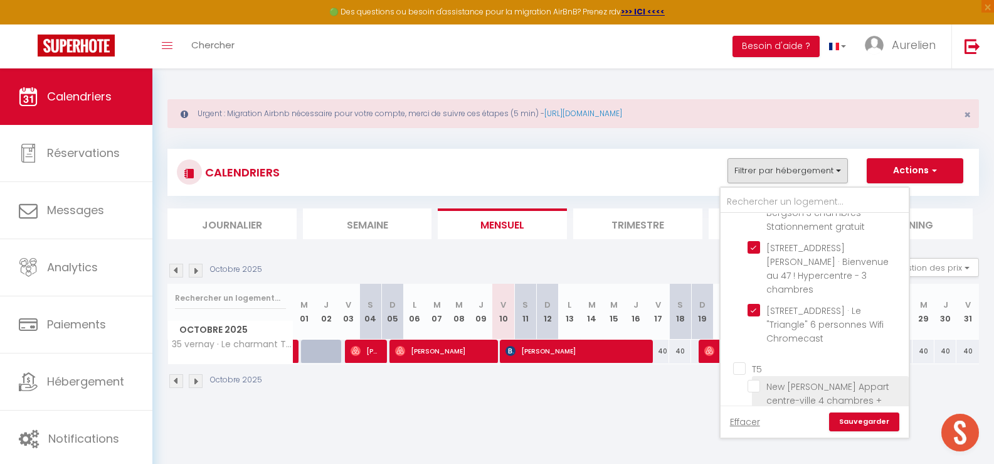
scroll to position [1882, 0]
click at [739, 360] on input "T5" at bounding box center [827, 366] width 188 height 13
click at [860, 419] on link "Sauvegarder" at bounding box center [864, 421] width 70 height 19
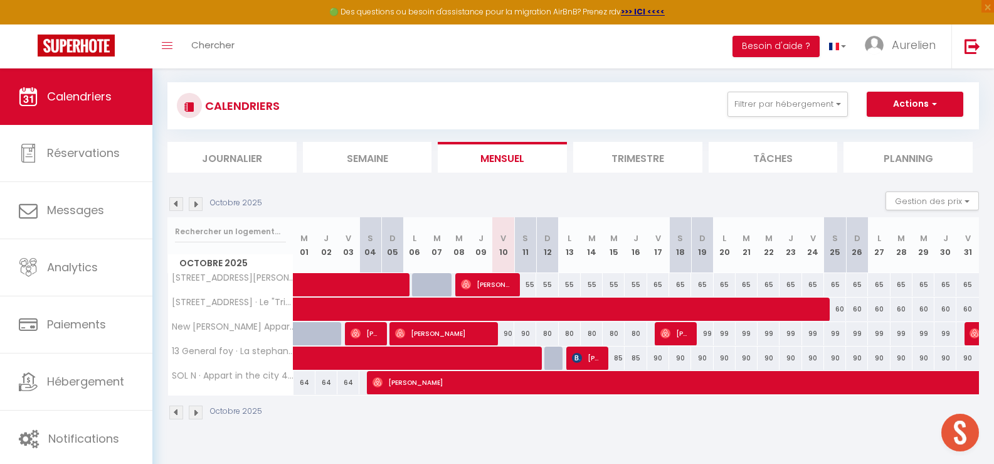
scroll to position [68, 0]
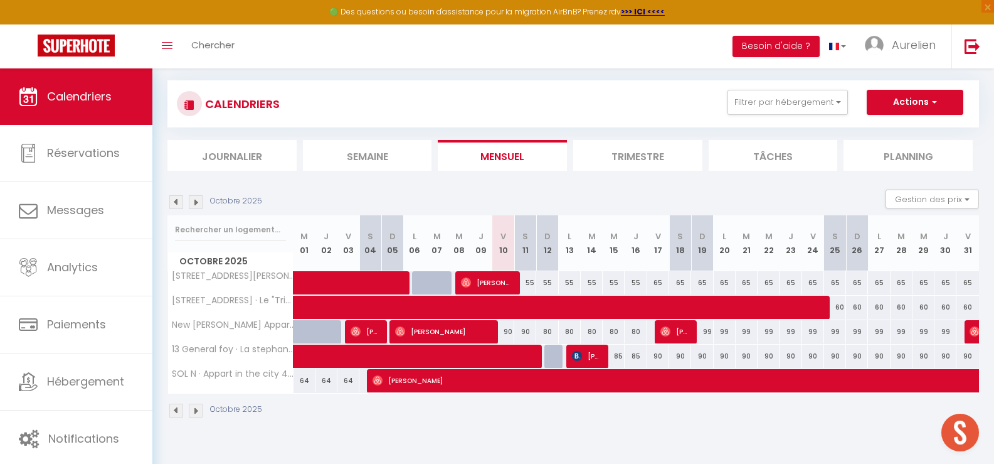
click at [547, 329] on div "80" at bounding box center [547, 331] width 22 height 23
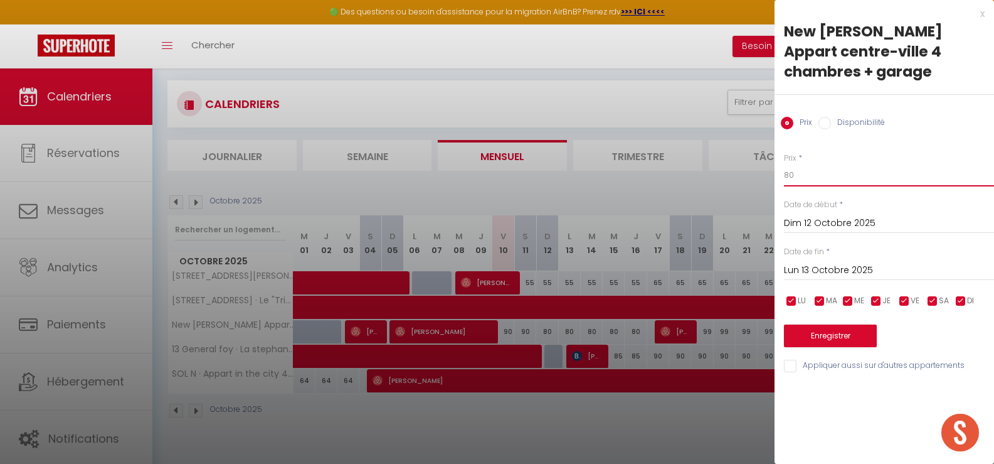
drag, startPoint x: 796, startPoint y: 169, endPoint x: 779, endPoint y: 173, distance: 17.2
click at [781, 170] on div "Prix * 80 Statut * Disponible Indisponible Date de début * [DATE] < [DATE] > Di…" at bounding box center [885, 255] width 220 height 237
click at [864, 272] on input "Lun 13 Octobre 2025" at bounding box center [889, 270] width 210 height 16
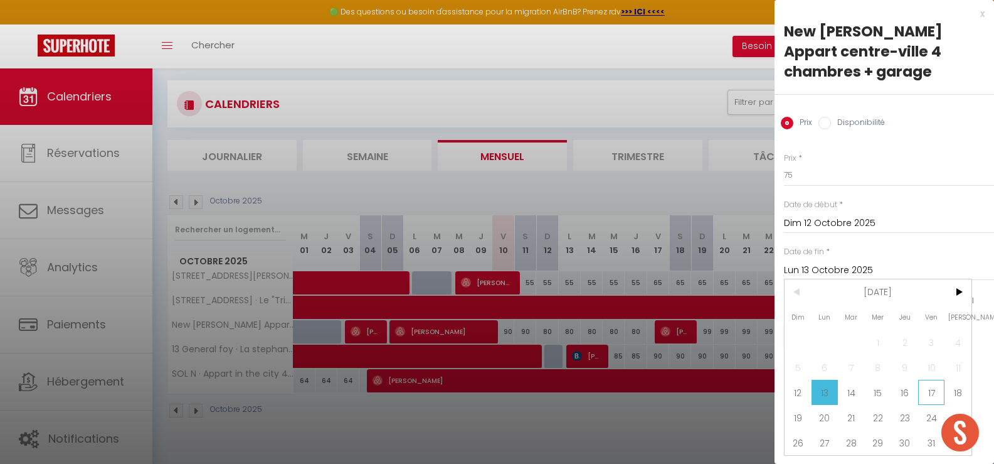
click at [936, 405] on span "17" at bounding box center [932, 392] width 27 height 25
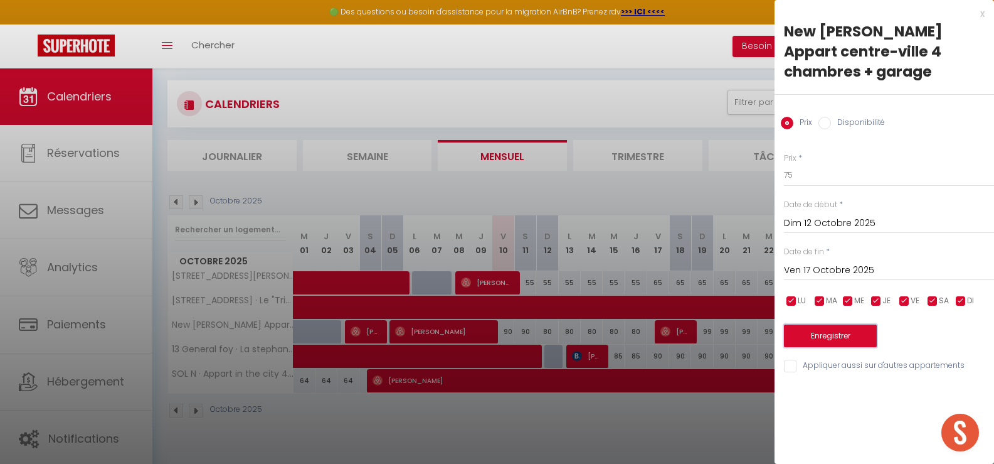
click at [841, 337] on button "Enregistrer" at bounding box center [830, 335] width 93 height 23
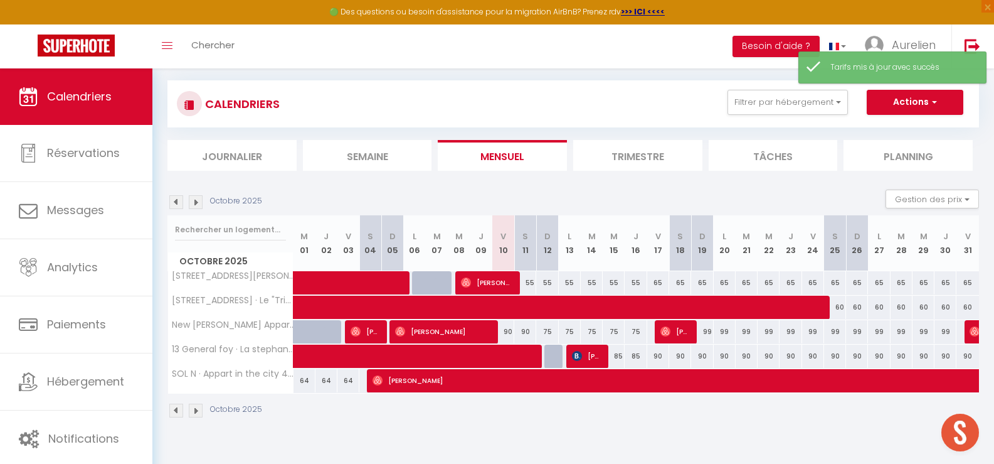
click at [510, 332] on div "90" at bounding box center [504, 331] width 22 height 23
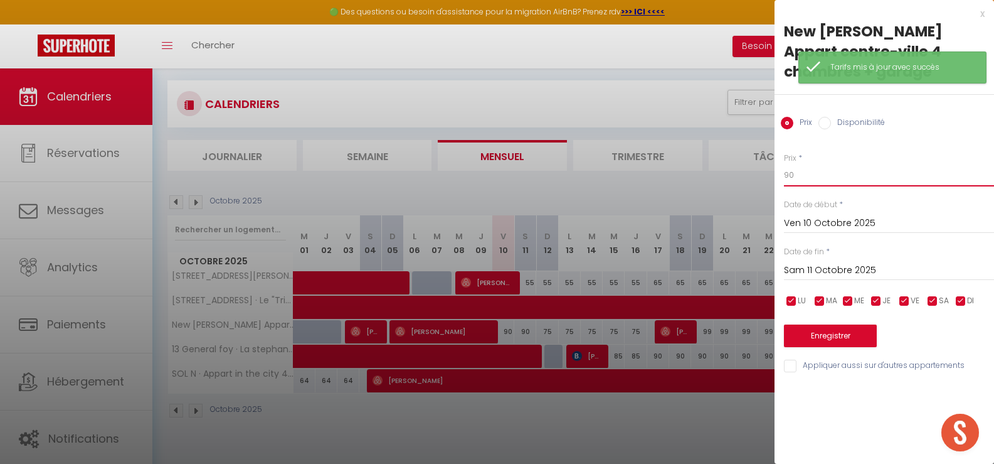
drag, startPoint x: 799, startPoint y: 168, endPoint x: 762, endPoint y: 166, distance: 37.1
click at [762, 166] on body "🟢 Des questions ou besoin d'assistance pour la migration AirBnB? Prenez rdv >>>…" at bounding box center [497, 232] width 994 height 464
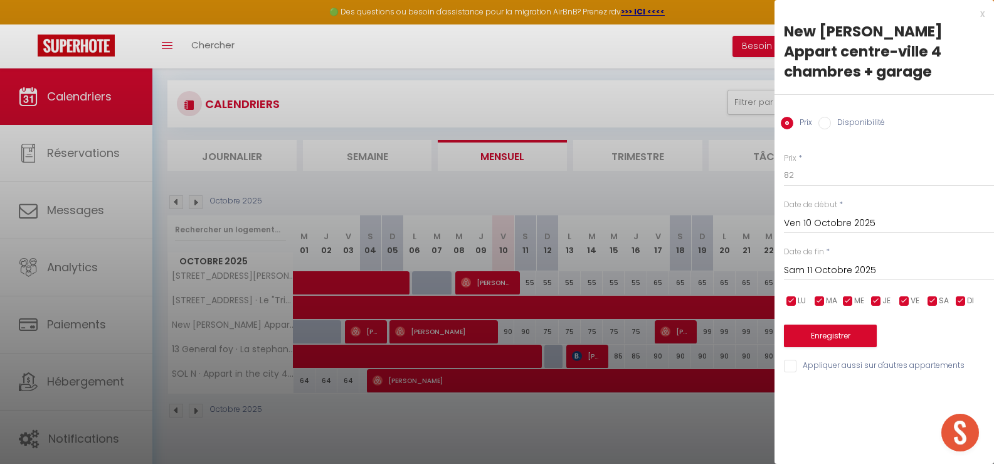
click at [838, 270] on input "Sam 11 Octobre 2025" at bounding box center [889, 270] width 210 height 16
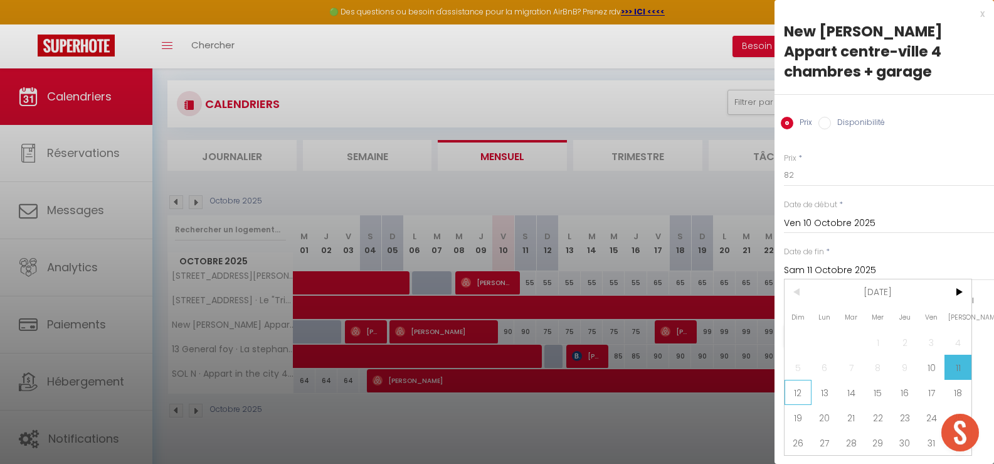
click at [803, 403] on span "12" at bounding box center [798, 392] width 27 height 25
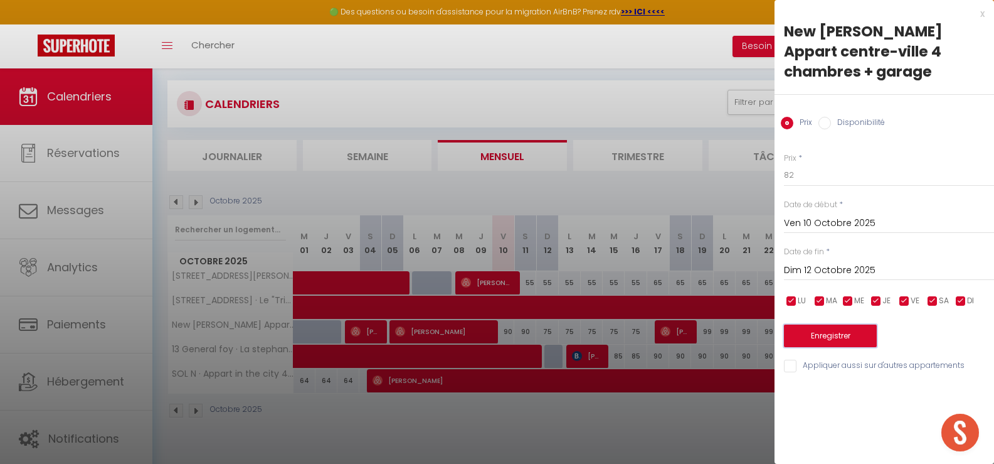
click at [811, 343] on button "Enregistrer" at bounding box center [830, 335] width 93 height 23
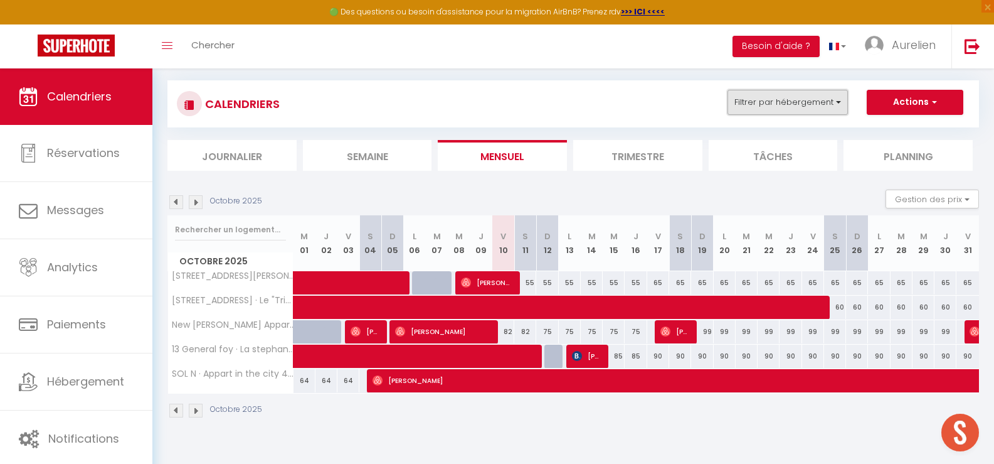
click at [785, 100] on button "Filtrer par hébergement" at bounding box center [788, 102] width 120 height 25
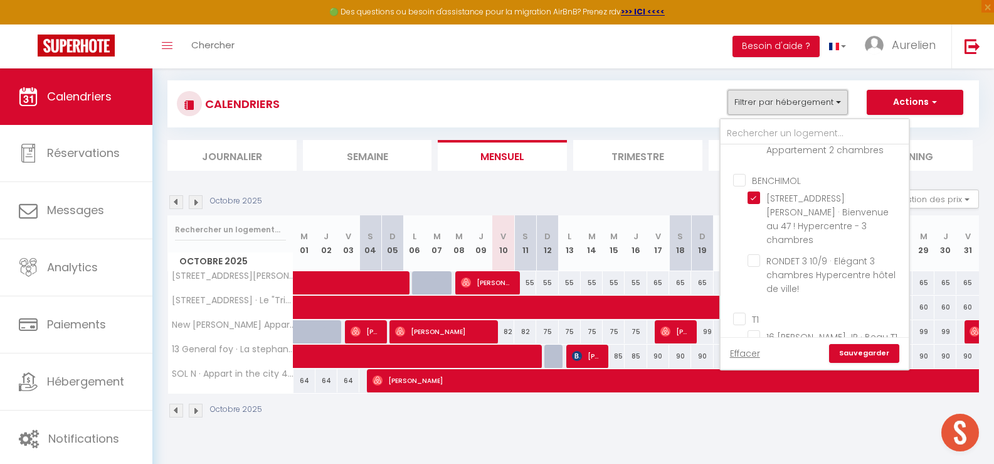
scroll to position [941, 0]
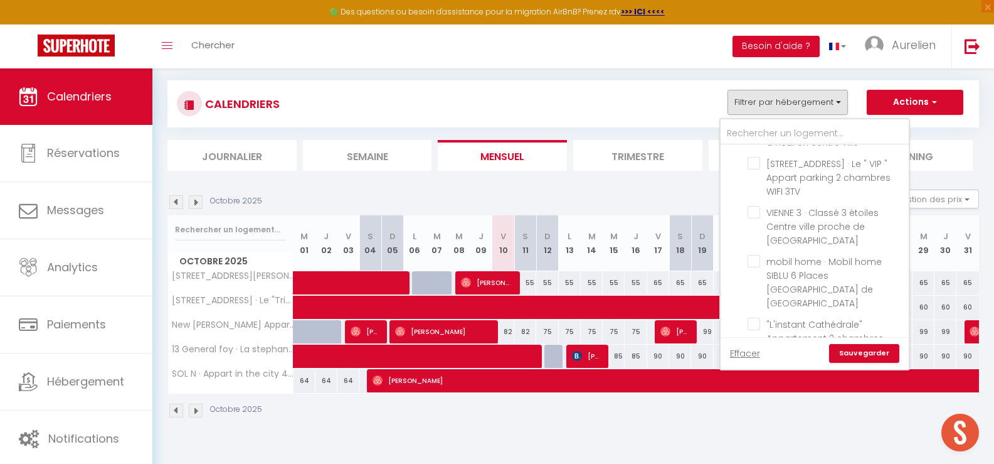
click at [750, 380] on input "[STREET_ADDRESS][PERSON_NAME] · Bienvenue au 47 ! Hypercentre - 3 chambres" at bounding box center [826, 386] width 157 height 13
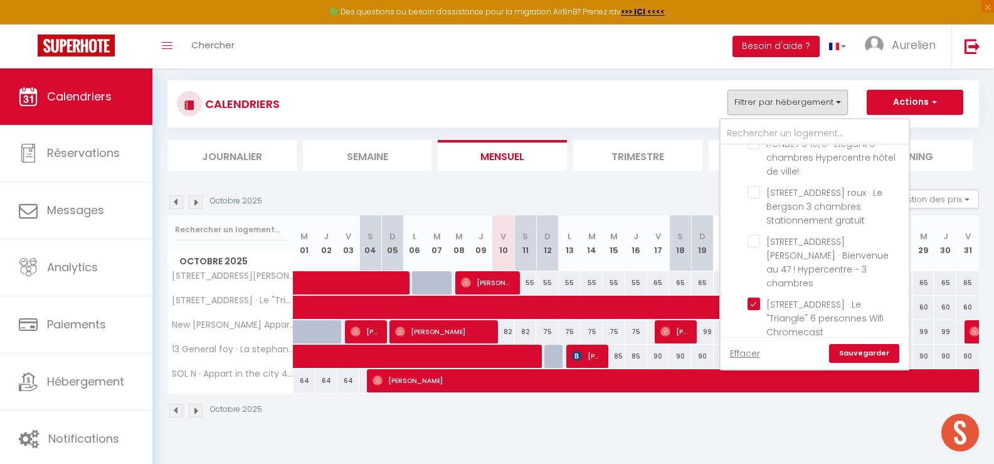
scroll to position [1820, 0]
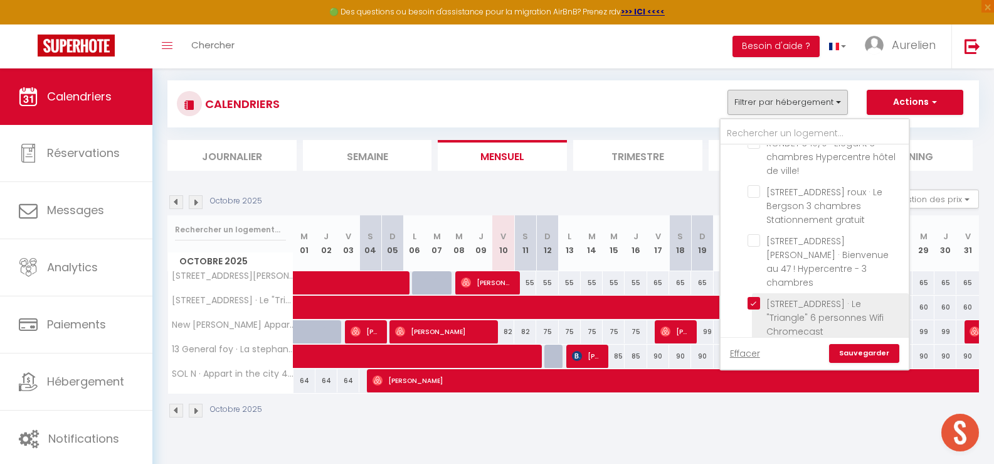
click at [755, 297] on input "[STREET_ADDRESS] · Le "Triangle" 6 personnes Wifi Chromecast" at bounding box center [826, 303] width 157 height 13
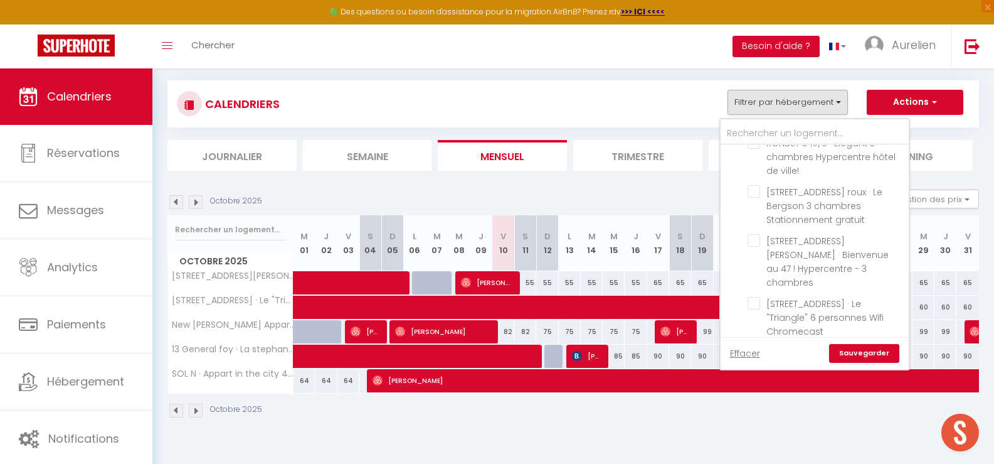
click at [739, 355] on input "T5" at bounding box center [827, 361] width 188 height 13
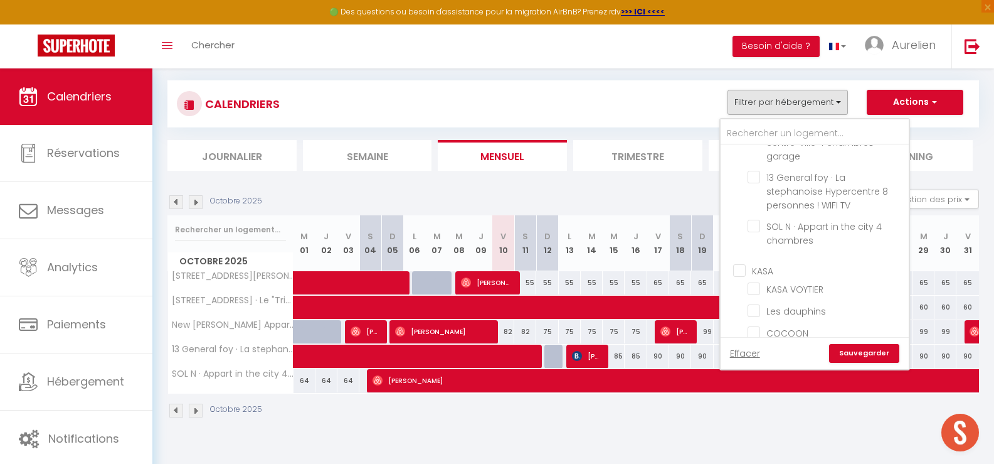
click at [737, 264] on input "KASA" at bounding box center [827, 270] width 188 height 13
click at [851, 346] on link "Sauvegarder" at bounding box center [864, 353] width 70 height 19
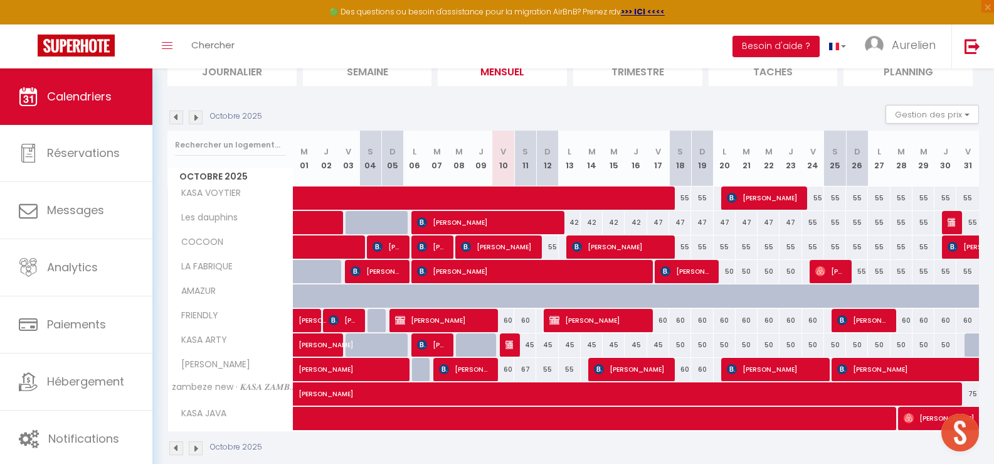
scroll to position [173, 0]
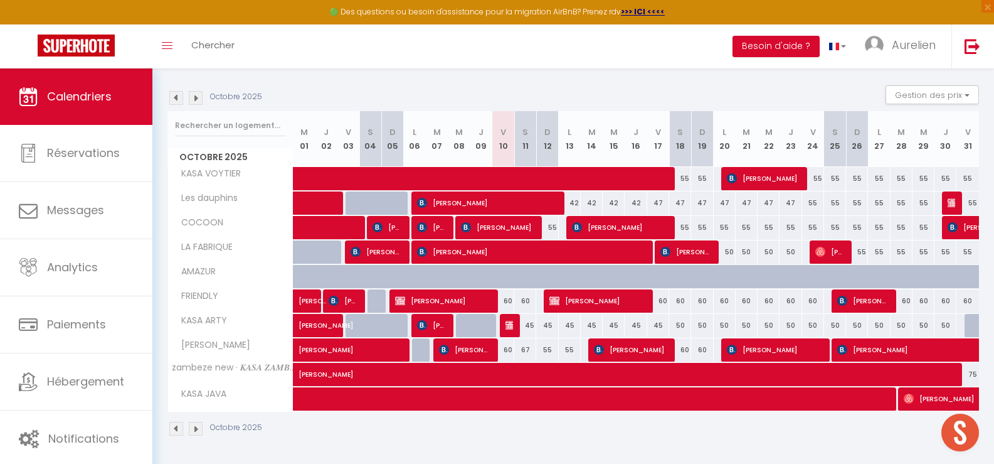
click at [509, 301] on div "60" at bounding box center [504, 300] width 22 height 23
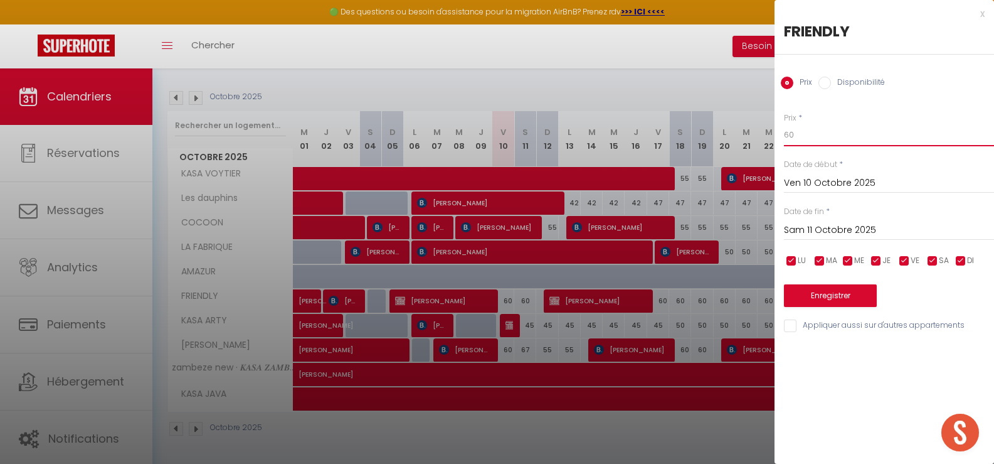
drag, startPoint x: 767, startPoint y: 134, endPoint x: 759, endPoint y: 132, distance: 7.8
click at [760, 132] on body "🟢 Des questions ou besoin d'assistance pour la migration AirBnB? Prenez rdv >>>…" at bounding box center [497, 180] width 994 height 568
click at [823, 229] on input "Sam 11 Octobre 2025" at bounding box center [889, 230] width 210 height 16
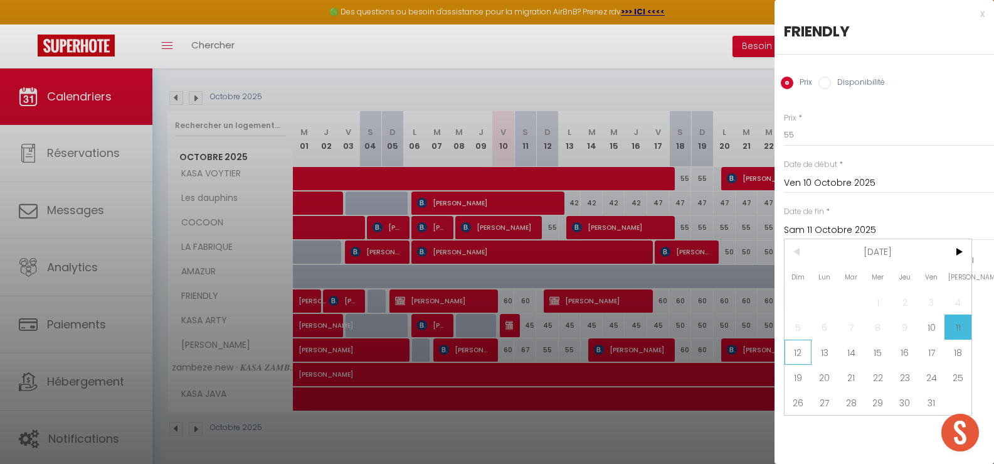
click at [803, 354] on span "12" at bounding box center [798, 351] width 27 height 25
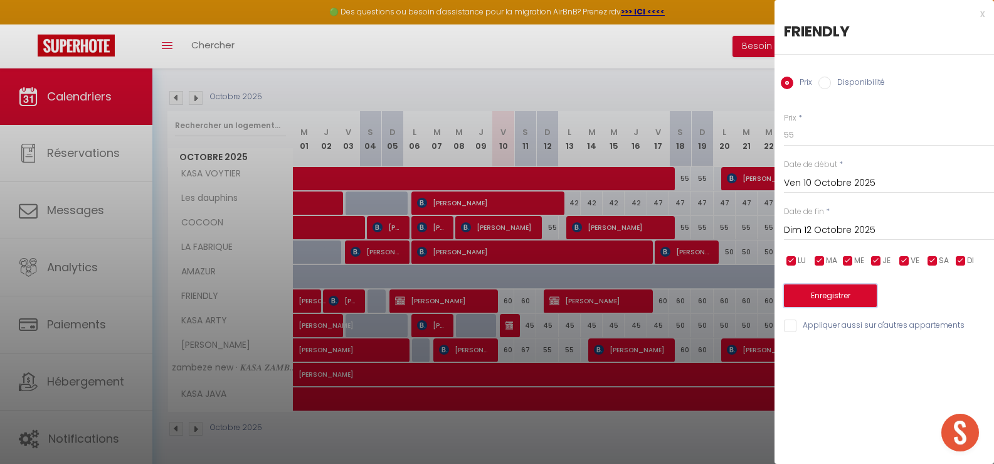
click at [819, 296] on button "Enregistrer" at bounding box center [830, 295] width 93 height 23
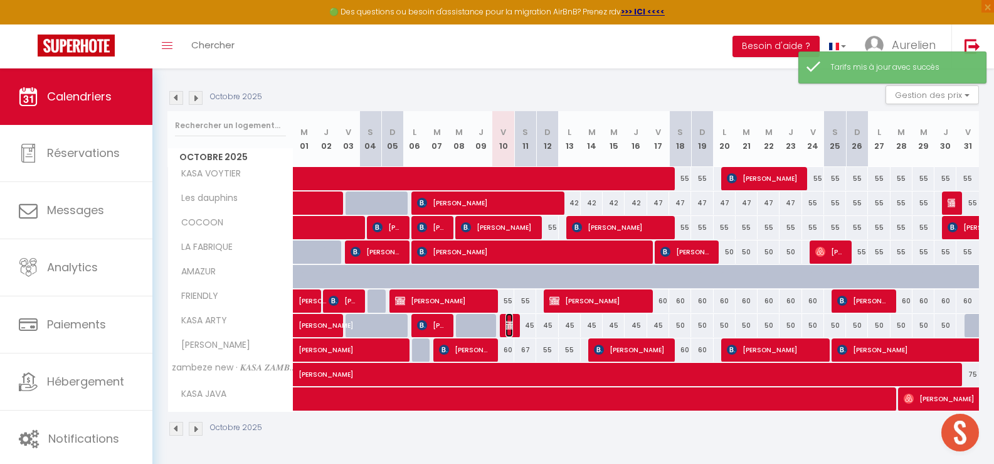
click at [508, 329] on img at bounding box center [511, 325] width 10 height 10
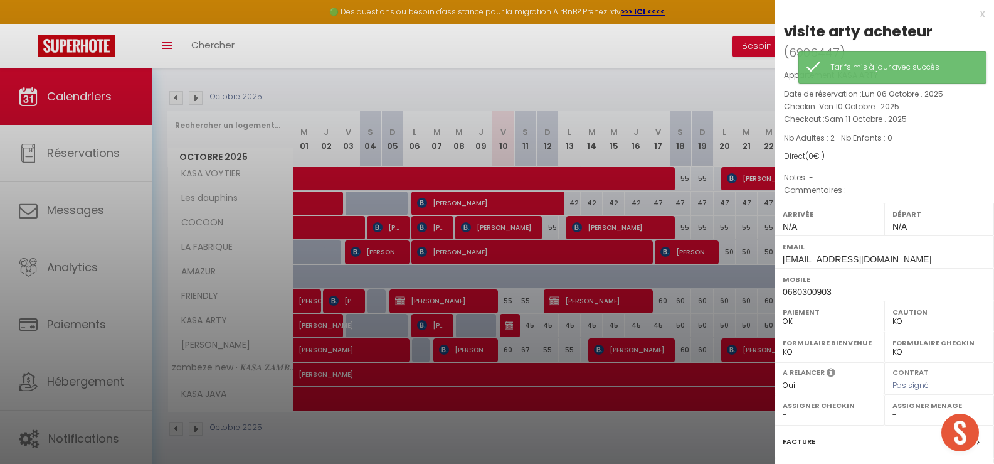
click at [508, 329] on div at bounding box center [497, 232] width 994 height 464
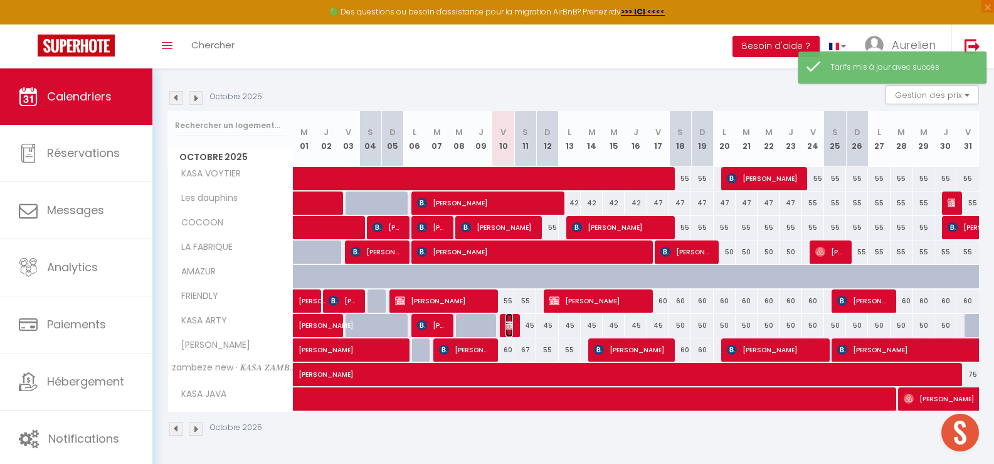
click at [508, 325] on img at bounding box center [511, 325] width 10 height 10
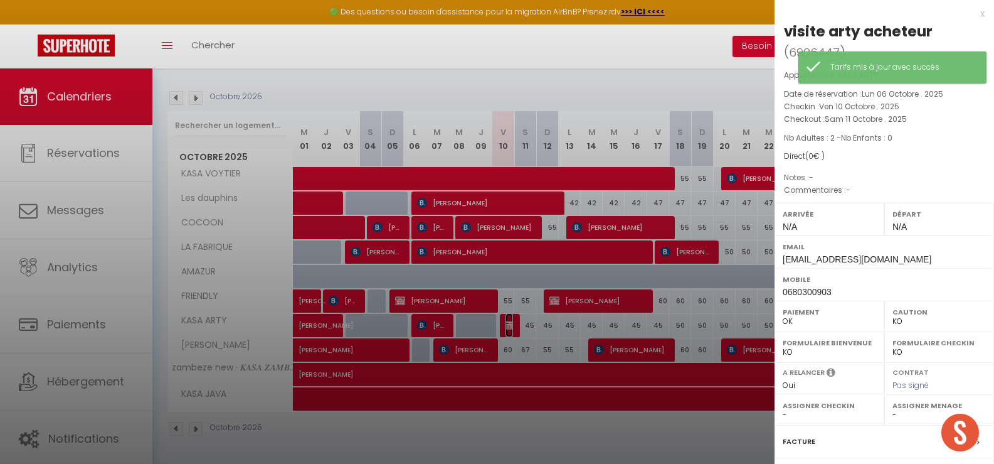
scroll to position [141, 0]
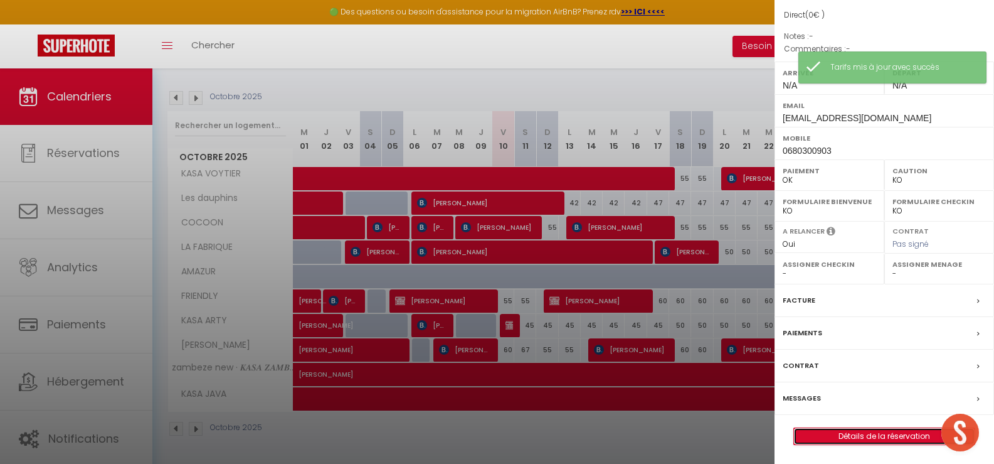
click at [870, 434] on link "Détails de la réservation" at bounding box center [884, 436] width 181 height 16
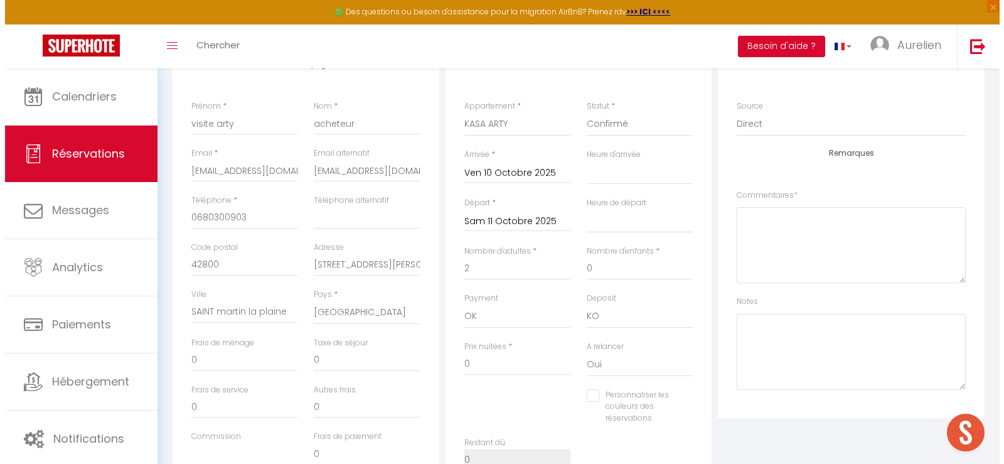
scroll to position [63, 0]
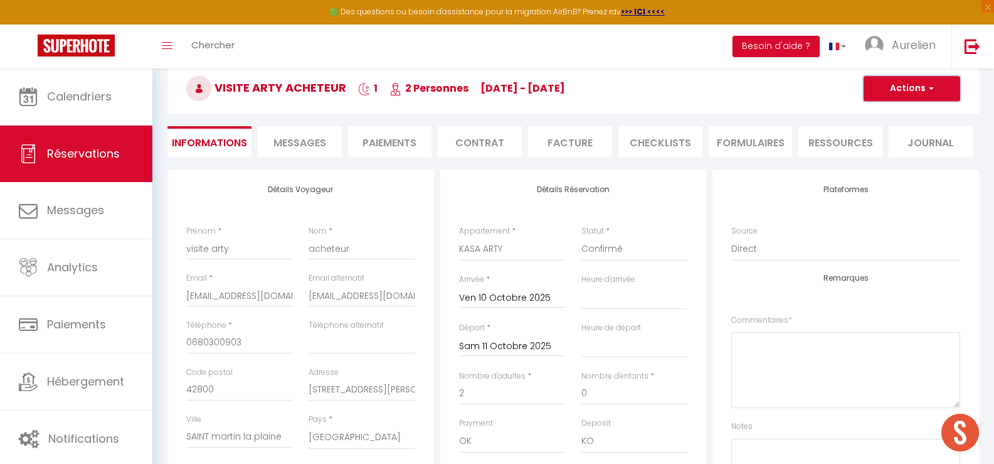
click at [910, 92] on button "Actions" at bounding box center [912, 88] width 97 height 25
click at [887, 149] on link "Supprimer" at bounding box center [899, 149] width 99 height 16
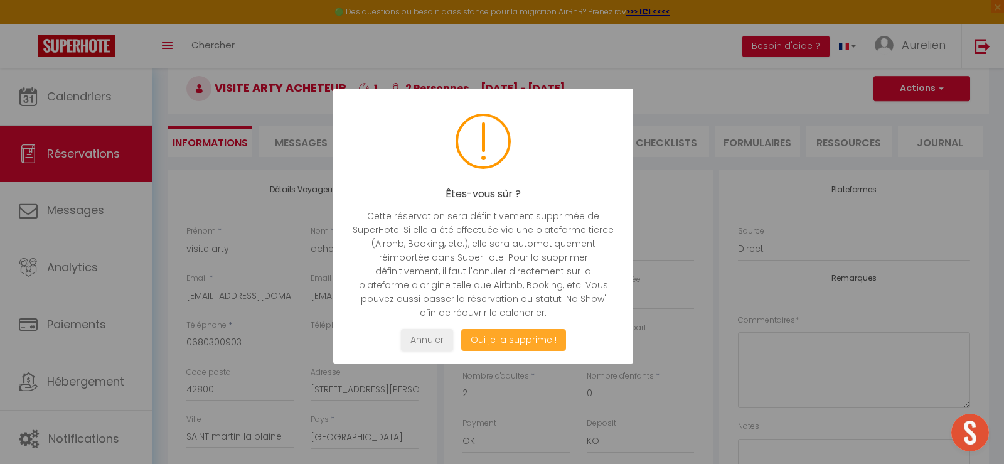
click at [547, 333] on button "Oui je la supprime !" at bounding box center [513, 340] width 105 height 22
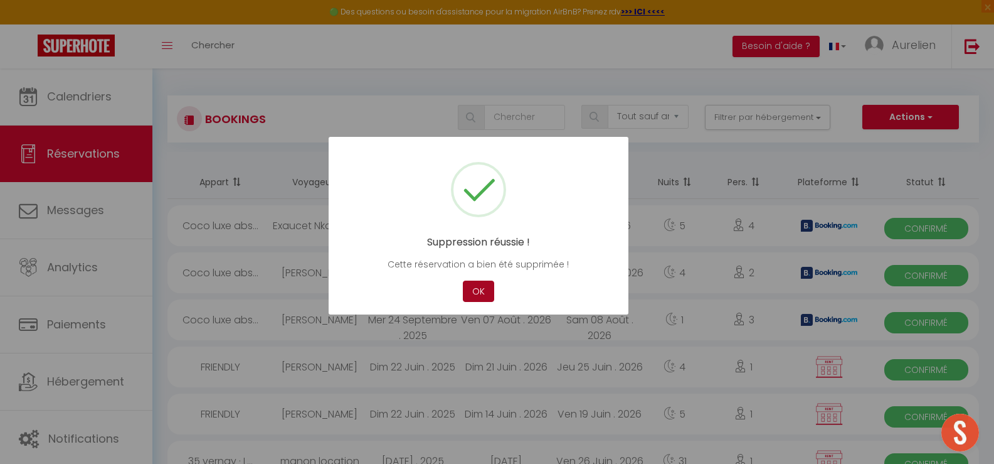
click at [472, 295] on button "OK" at bounding box center [478, 291] width 31 height 22
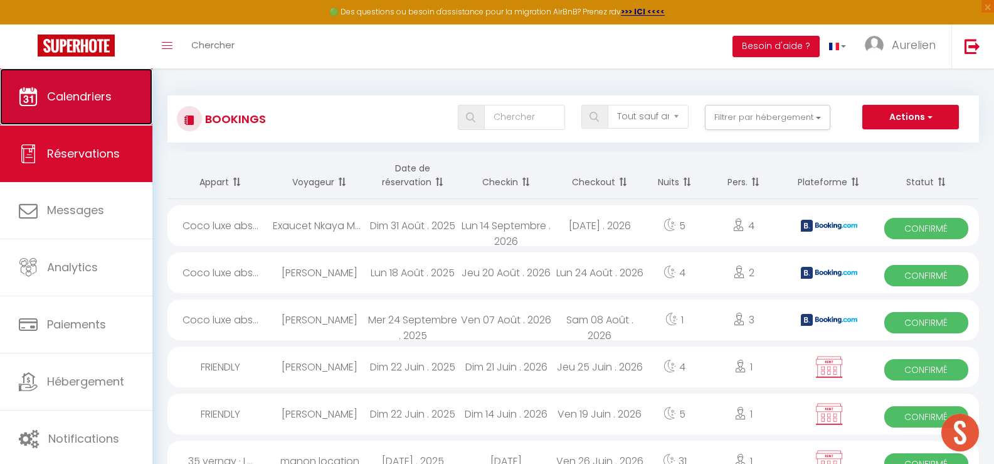
click at [88, 97] on span "Calendriers" at bounding box center [79, 96] width 65 height 16
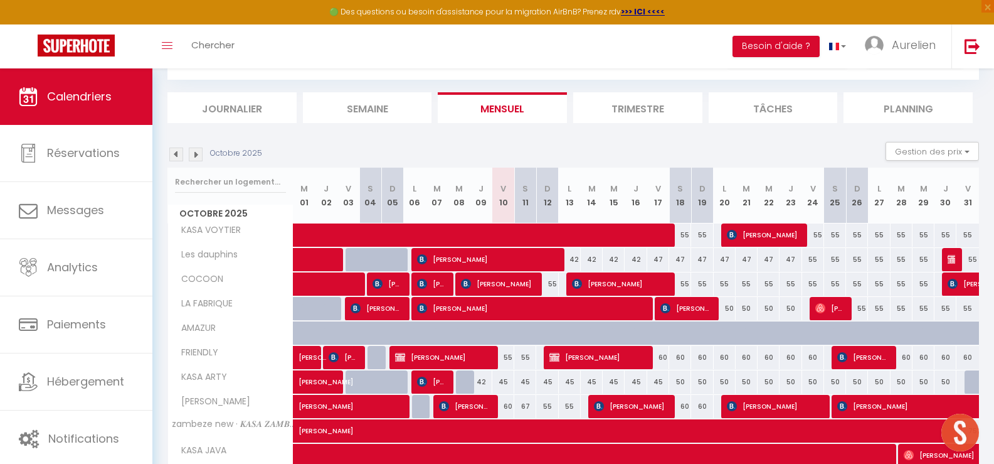
scroll to position [119, 0]
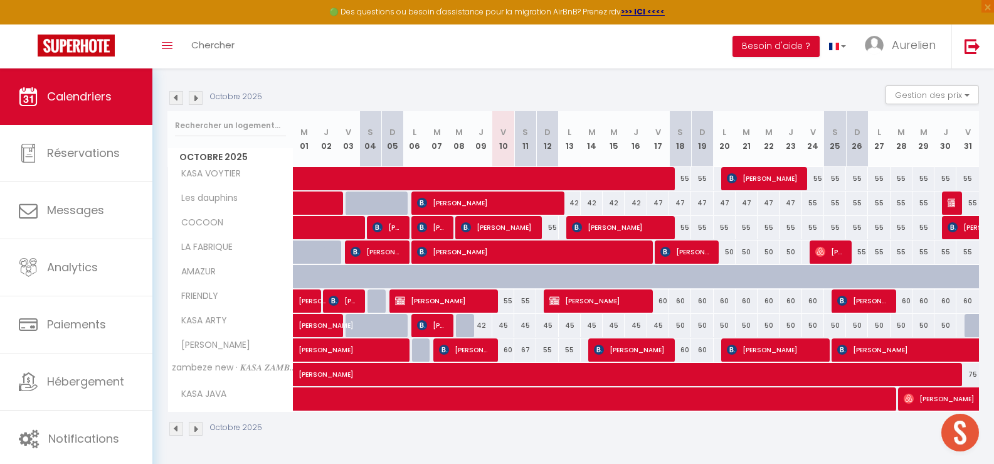
click at [504, 326] on div "45" at bounding box center [504, 325] width 22 height 23
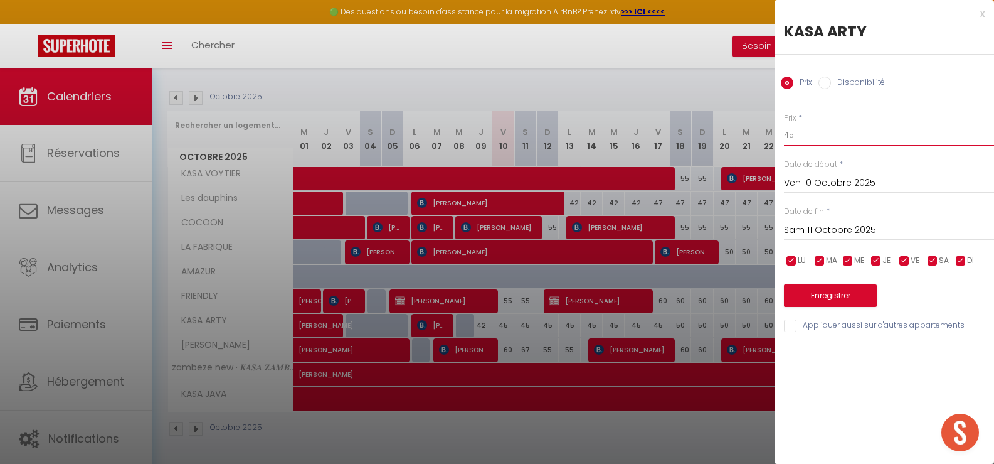
drag, startPoint x: 799, startPoint y: 132, endPoint x: 767, endPoint y: 130, distance: 32.1
click at [769, 130] on body "🟢 Des questions ou besoin d'assistance pour la migration AirBnB? Prenez rdv >>>…" at bounding box center [497, 206] width 994 height 515
click at [839, 229] on input "Sam 11 Octobre 2025" at bounding box center [889, 230] width 210 height 16
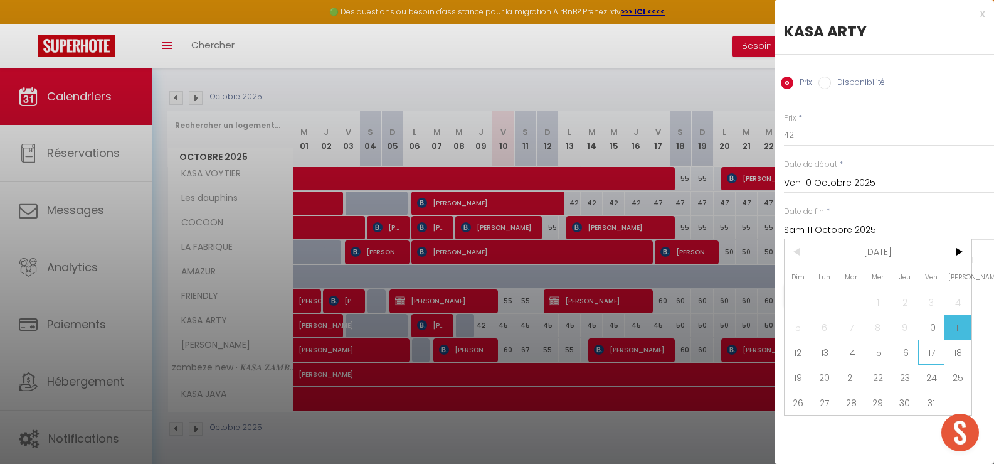
click at [932, 356] on span "17" at bounding box center [932, 351] width 27 height 25
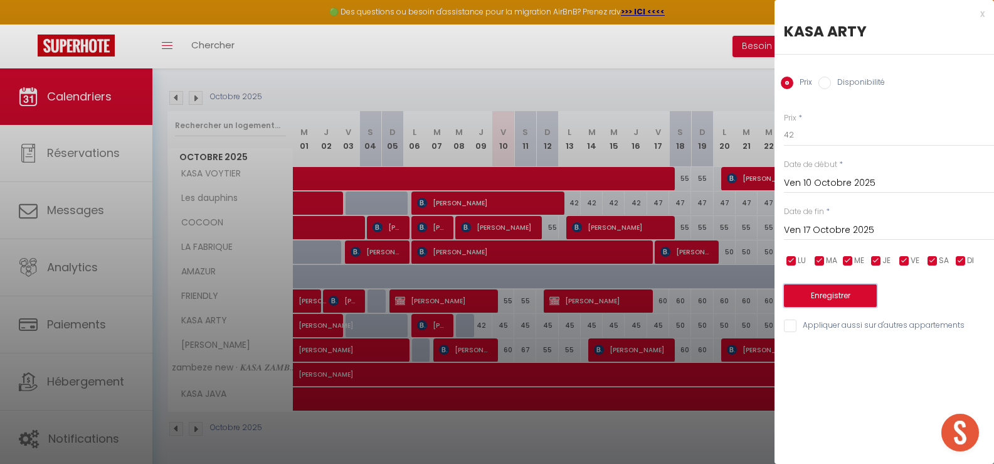
click at [862, 295] on button "Enregistrer" at bounding box center [830, 295] width 93 height 23
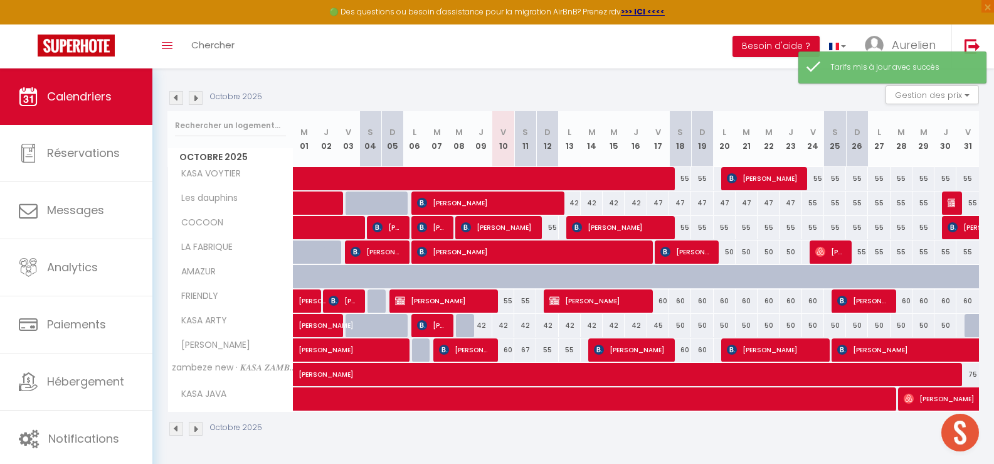
drag, startPoint x: 509, startPoint y: 349, endPoint x: 552, endPoint y: 357, distance: 43.9
click at [510, 349] on div "60" at bounding box center [504, 349] width 22 height 23
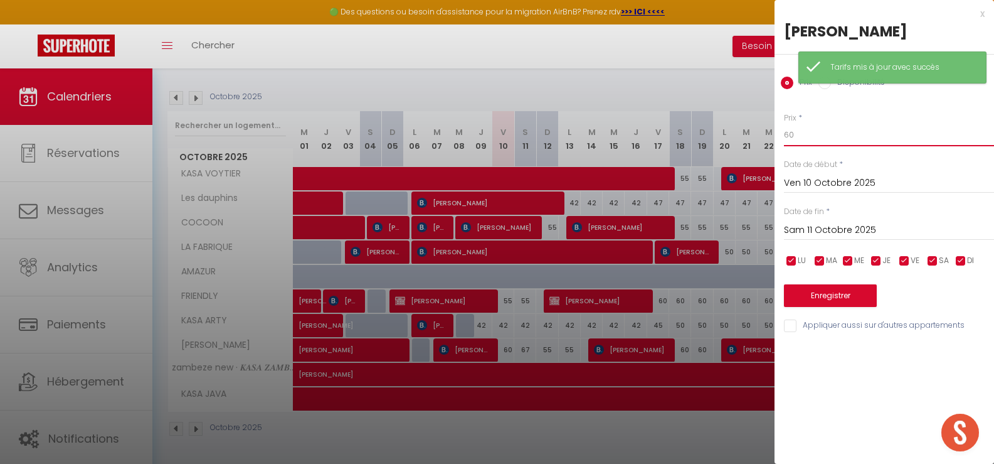
click at [779, 130] on div "Prix * 60 Statut * Disponible Indisponible Date de début * [DATE] < [DATE] > Di…" at bounding box center [885, 215] width 220 height 237
click at [826, 230] on input "Sam 11 Octobre 2025" at bounding box center [889, 230] width 210 height 16
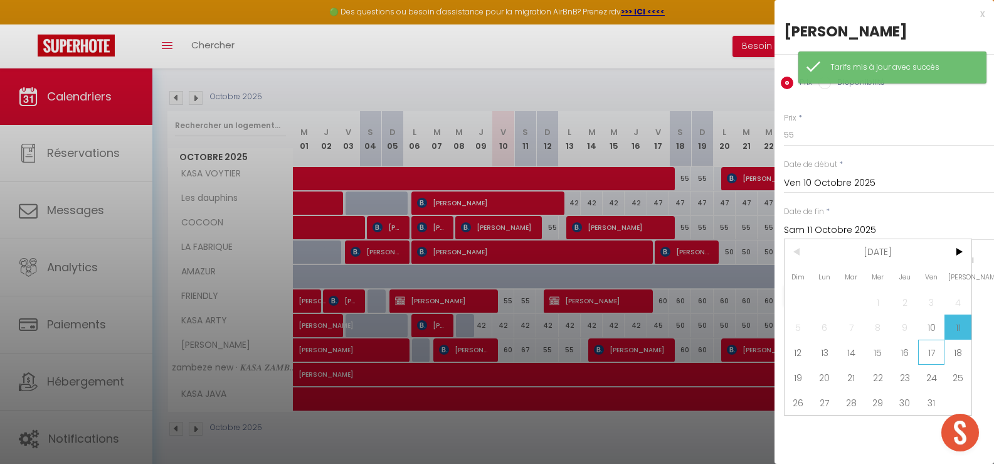
click at [920, 351] on span "17" at bounding box center [932, 351] width 27 height 25
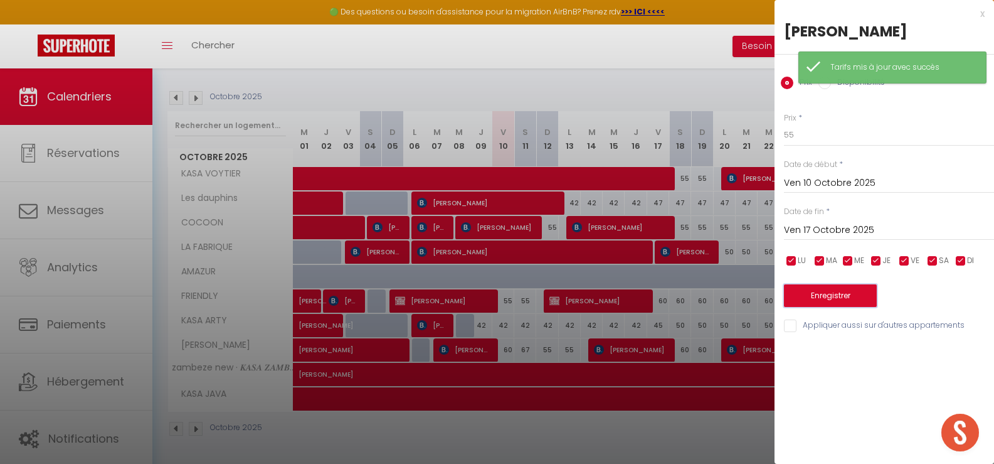
click at [855, 299] on button "Enregistrer" at bounding box center [830, 295] width 93 height 23
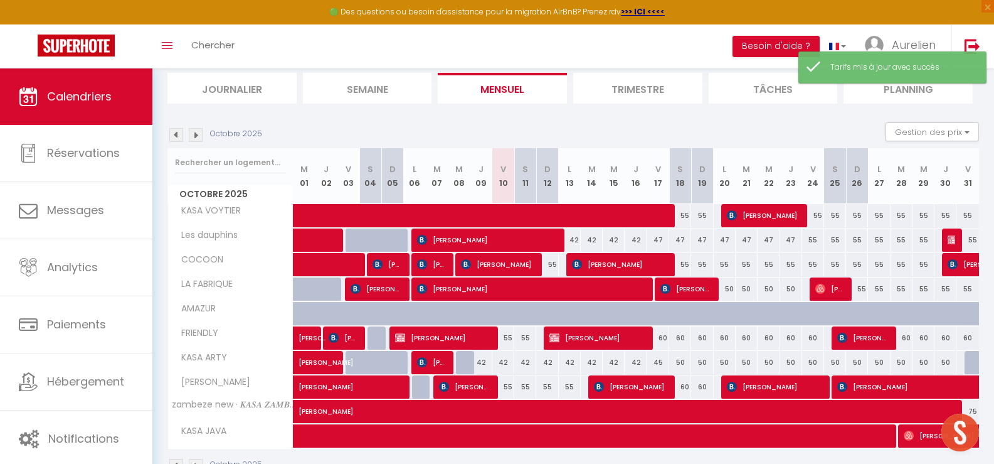
scroll to position [0, 0]
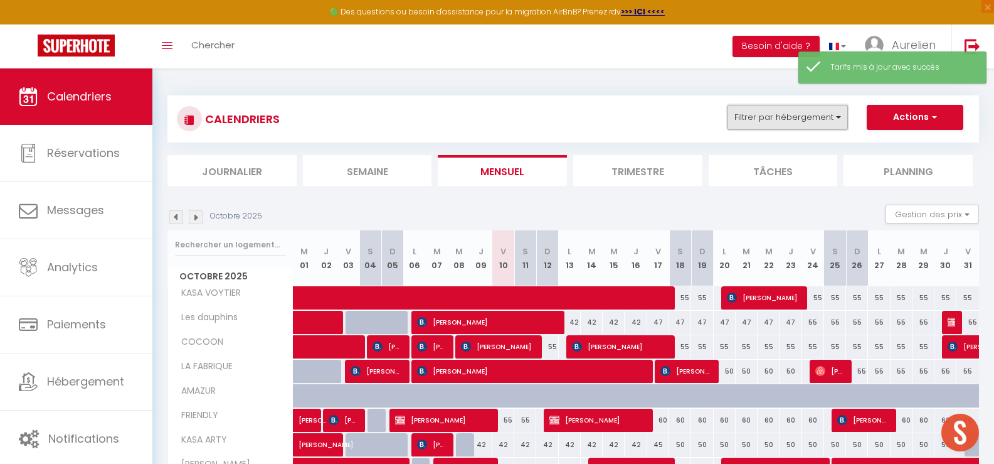
click at [787, 119] on button "Filtrer par hébergement" at bounding box center [788, 117] width 120 height 25
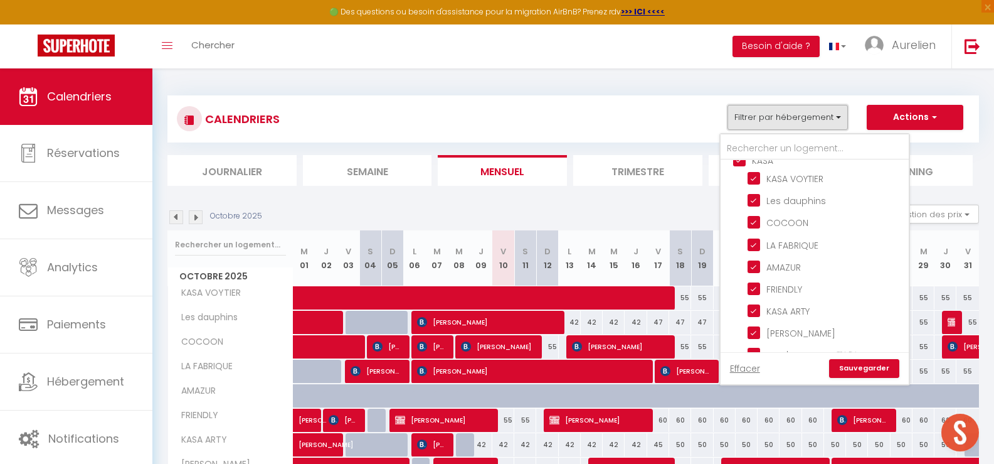
scroll to position [2071, 0]
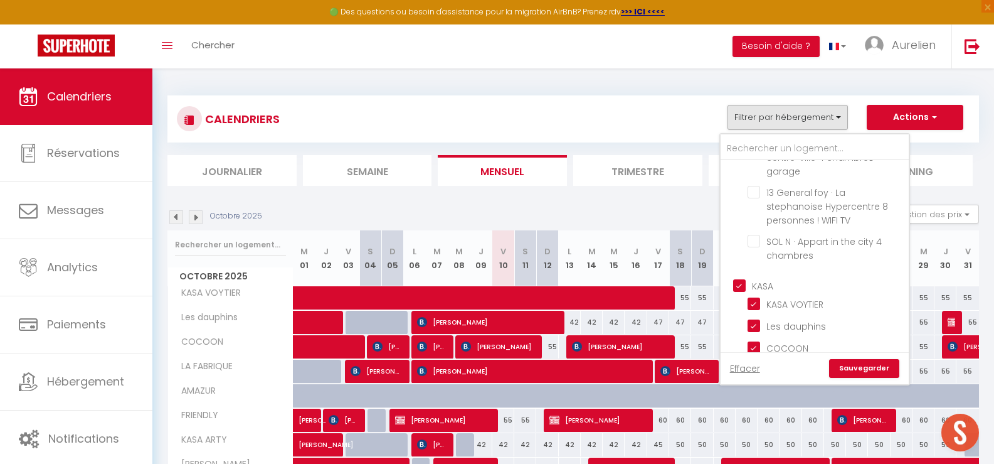
click at [738, 279] on input "KASA" at bounding box center [827, 285] width 188 height 13
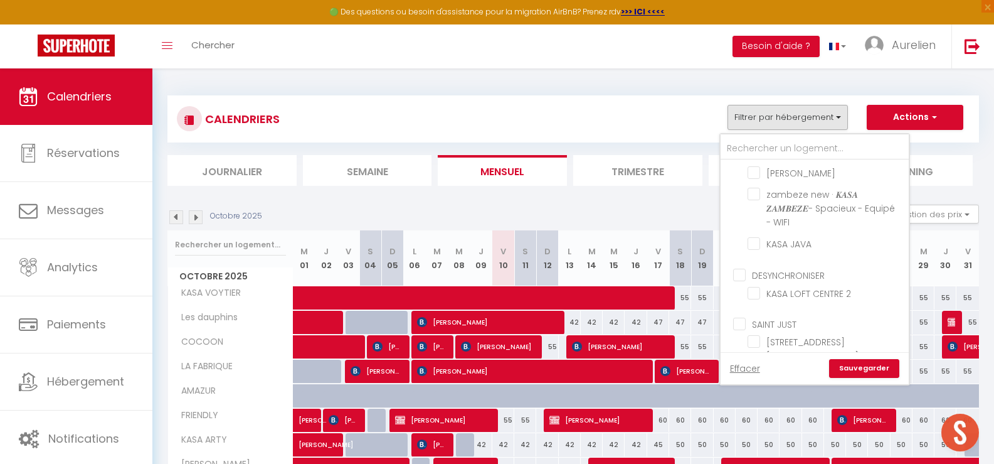
scroll to position [2384, 0]
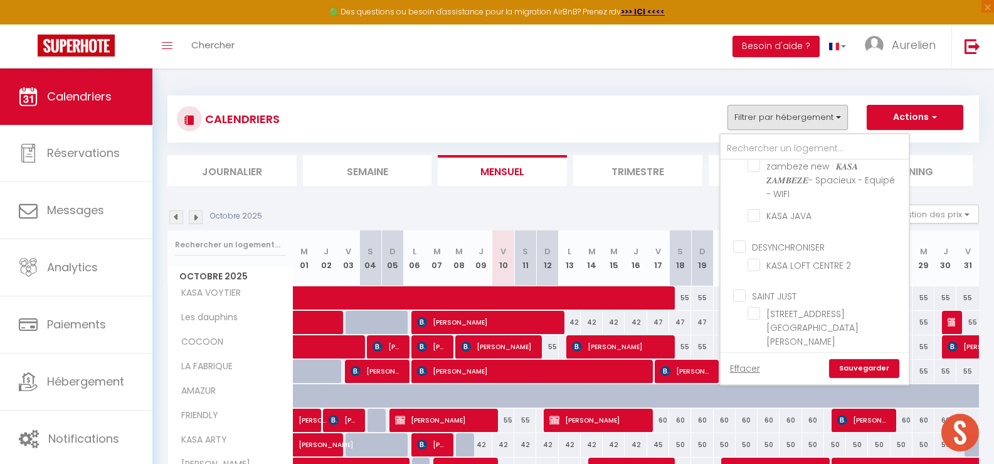
click at [744, 289] on input "SAINT JUST" at bounding box center [827, 295] width 188 height 13
click at [863, 366] on link "Sauvegarder" at bounding box center [864, 368] width 70 height 19
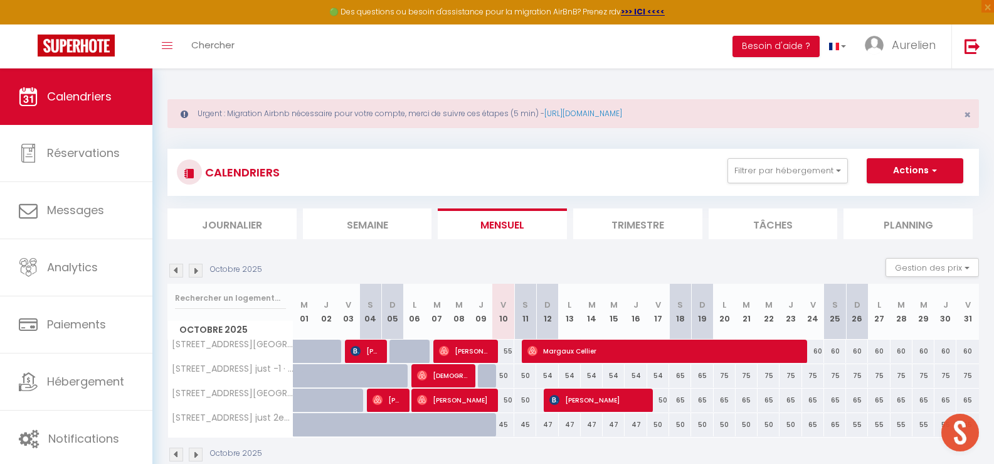
scroll to position [63, 0]
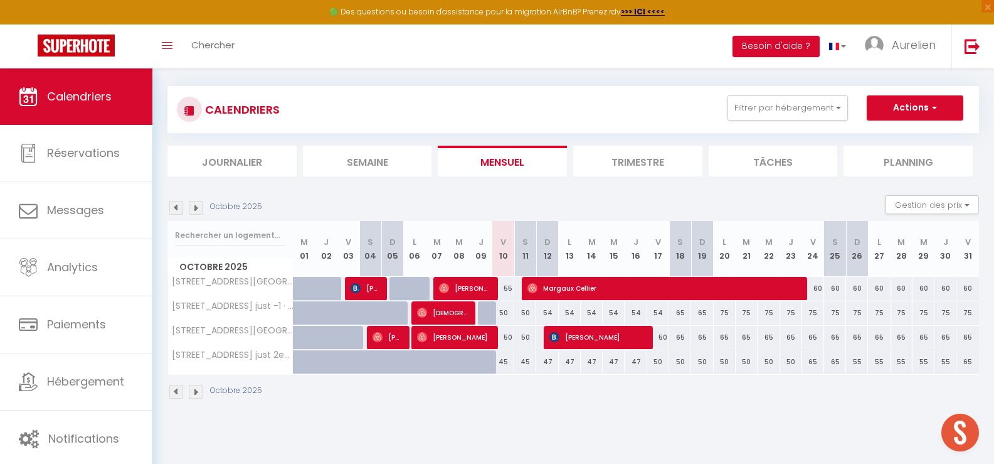
click at [701, 335] on div "65" at bounding box center [702, 337] width 22 height 23
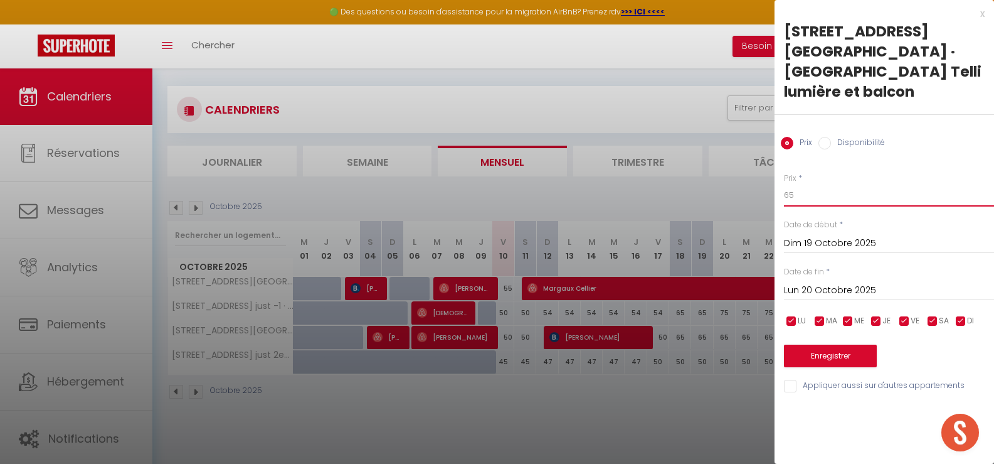
drag, startPoint x: 804, startPoint y: 174, endPoint x: 781, endPoint y: 171, distance: 23.4
click at [781, 171] on div "Prix * 65 Statut * Disponible Indisponible Date de début * [DATE] < [DATE] > Di…" at bounding box center [885, 275] width 220 height 237
click at [838, 282] on input "Lun 20 Octobre 2025" at bounding box center [889, 290] width 210 height 16
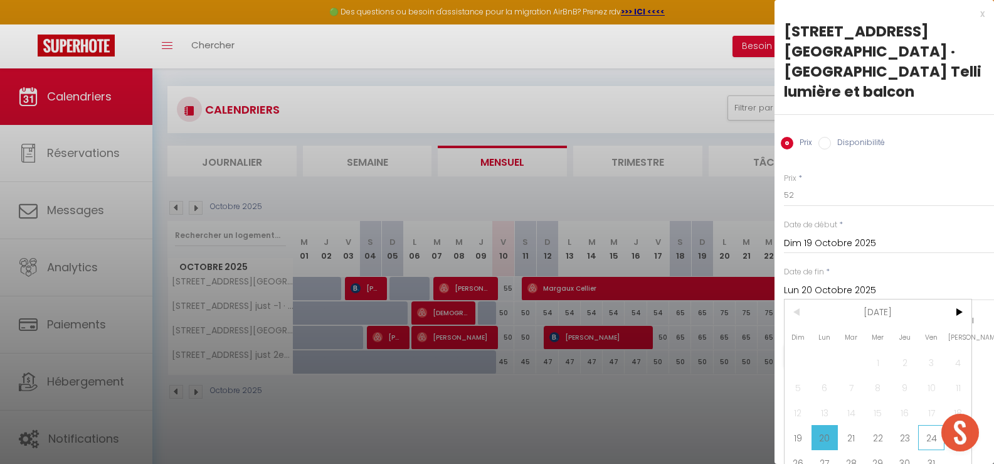
click at [925, 425] on span "24" at bounding box center [932, 437] width 27 height 25
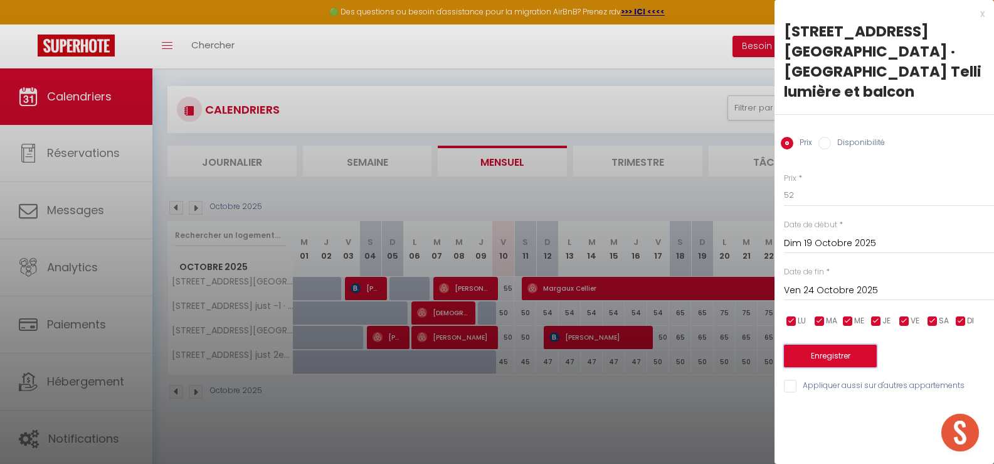
click at [837, 344] on button "Enregistrer" at bounding box center [830, 355] width 93 height 23
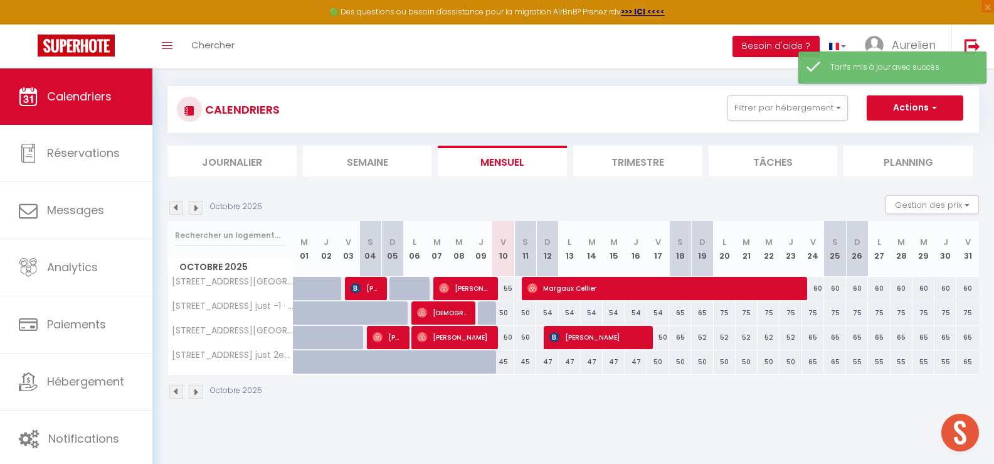
click at [503, 364] on div "45" at bounding box center [504, 361] width 22 height 23
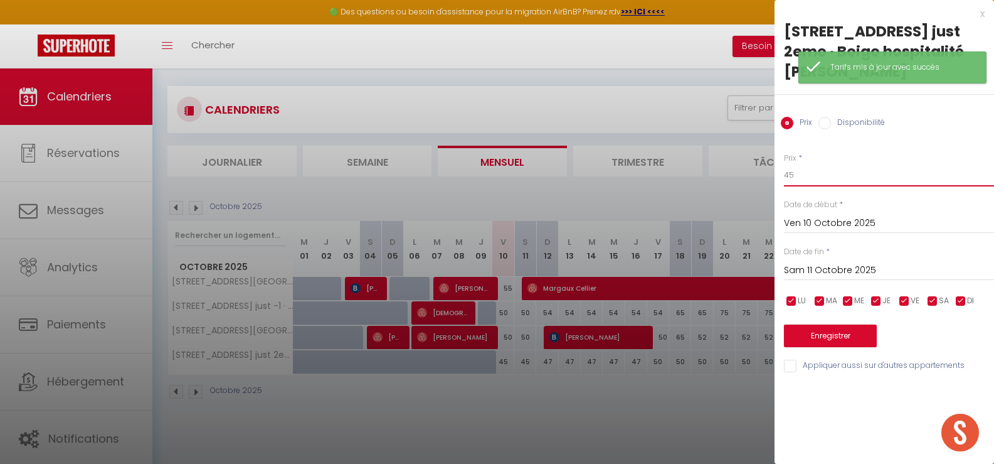
drag, startPoint x: 779, startPoint y: 176, endPoint x: 767, endPoint y: 176, distance: 12.5
click at [767, 176] on body "🟢 Des questions ou besoin d'assistance pour la migration AirBnB? Prenez rdv >>>…" at bounding box center [497, 238] width 994 height 464
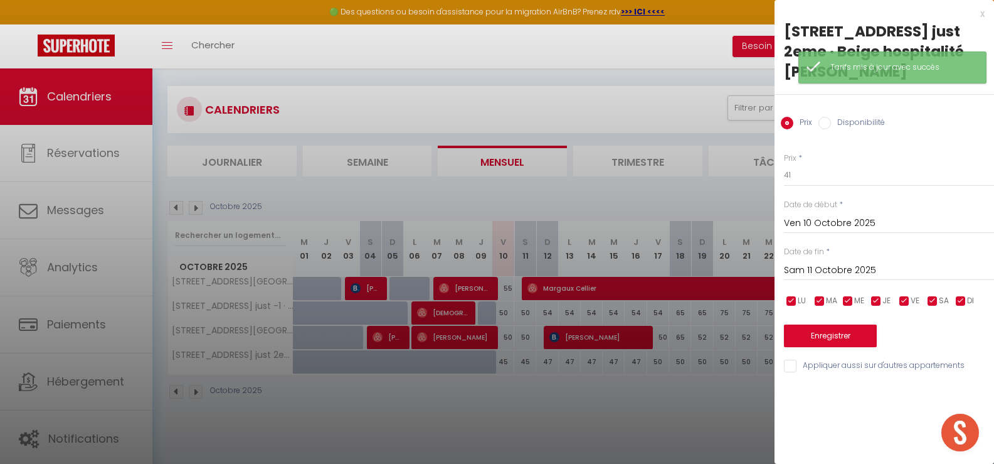
drag, startPoint x: 829, startPoint y: 267, endPoint x: 842, endPoint y: 278, distance: 16.9
click at [830, 267] on input "Sam 11 Octobre 2025" at bounding box center [889, 270] width 210 height 16
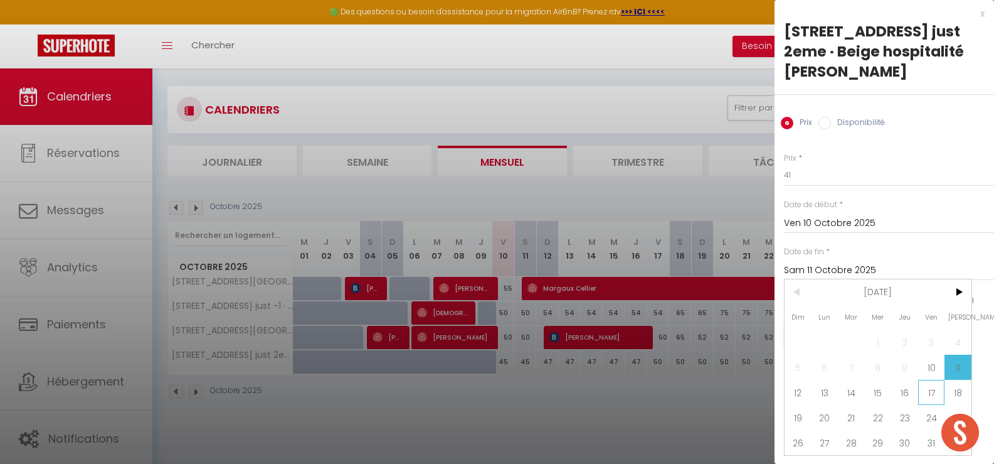
click at [927, 397] on span "17" at bounding box center [932, 392] width 27 height 25
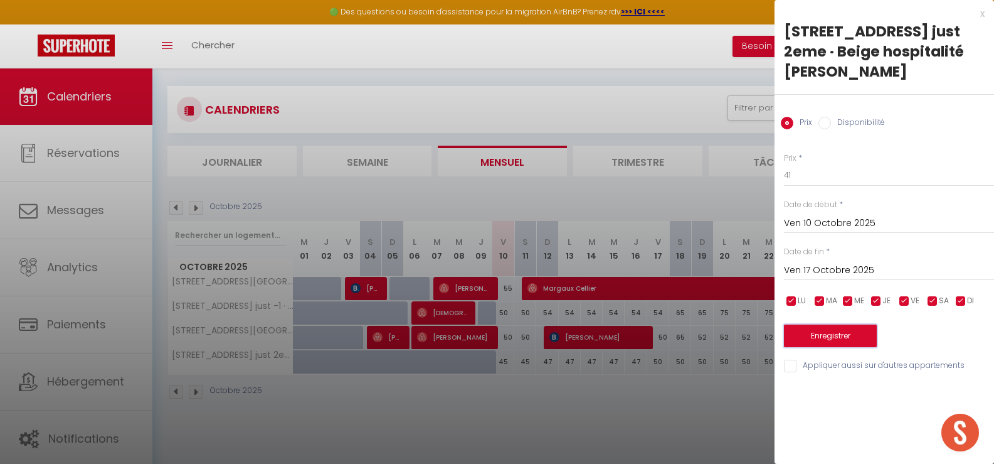
click at [826, 333] on button "Enregistrer" at bounding box center [830, 335] width 93 height 23
